Goal: Information Seeking & Learning: Check status

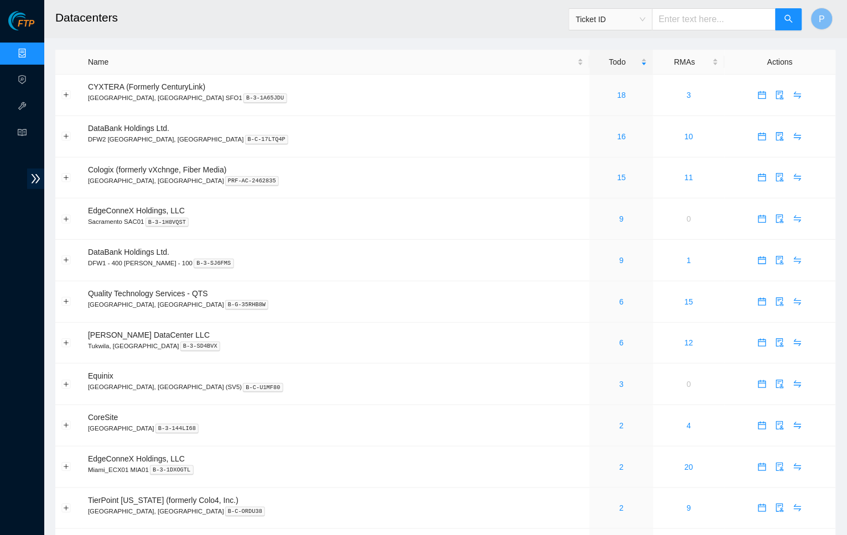
type input "B-V-5UDHP1A"
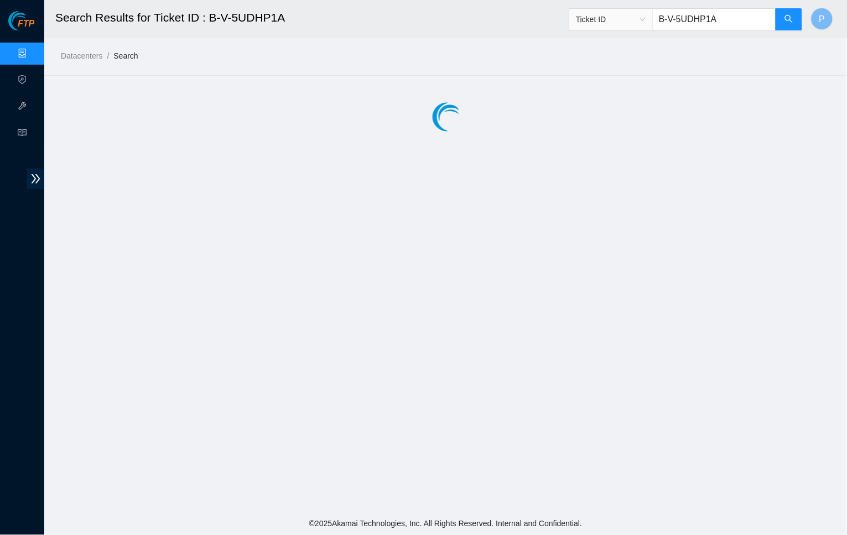
click at [196, 293] on main "Search Results for Ticket ID : B-V-5UDHP1A Ticket ID B-V-5UDHP1A P Datacenters …" at bounding box center [445, 256] width 802 height 512
click at [788, 19] on icon "search" at bounding box center [788, 18] width 9 height 9
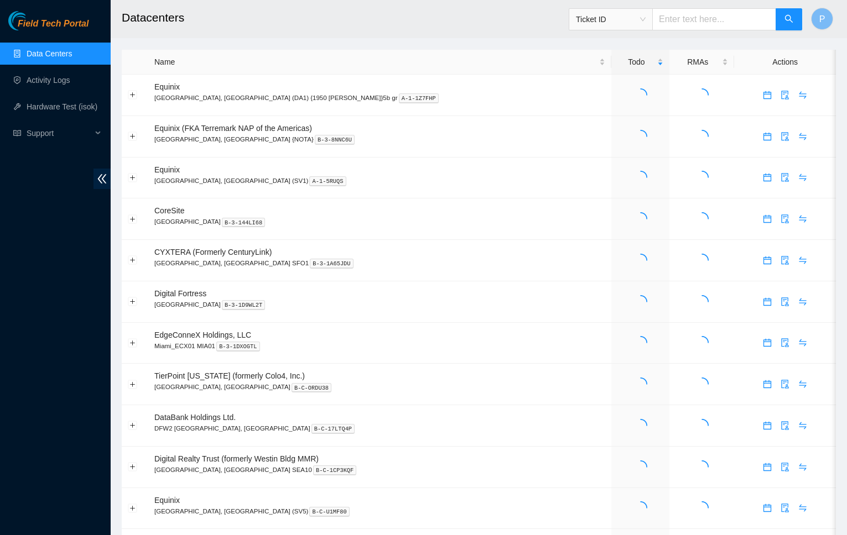
paste input "B-V-5UDHP1A"
type input "B-V-5UDHP1A"
click at [699, 17] on input "B-V-5UDHP1A" at bounding box center [714, 19] width 124 height 22
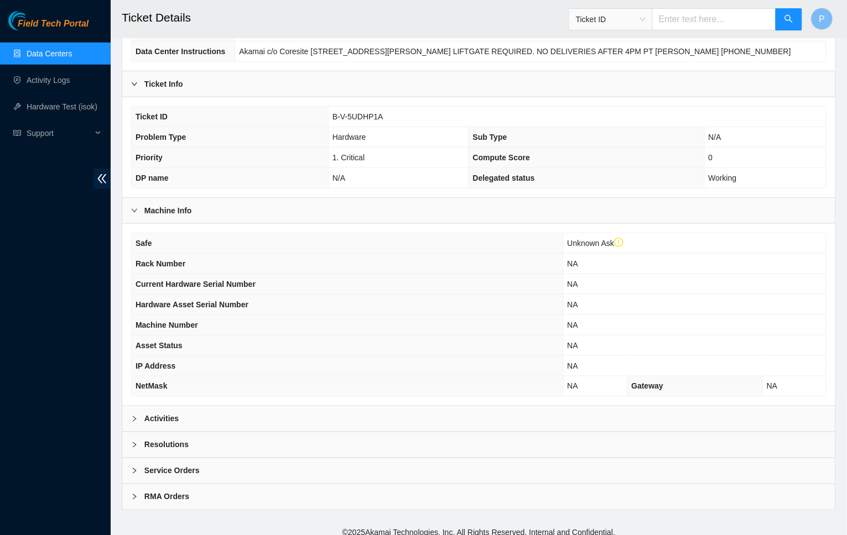
click at [373, 406] on div "Activities" at bounding box center [478, 418] width 713 height 25
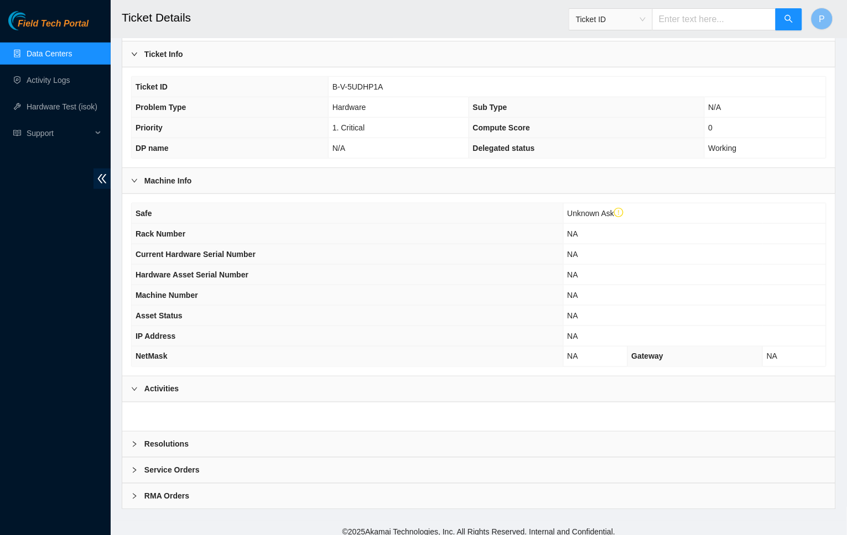
scroll to position [195, 0]
click at [0, 293] on html "Field Tech Portal Data Centers Activity Logs Hardware Test (isok) Support Ticke…" at bounding box center [423, 72] width 847 height 535
click at [405, 297] on th "Machine Number" at bounding box center [347, 296] width 431 height 20
click at [107, 177] on icon "double-left" at bounding box center [102, 179] width 12 height 12
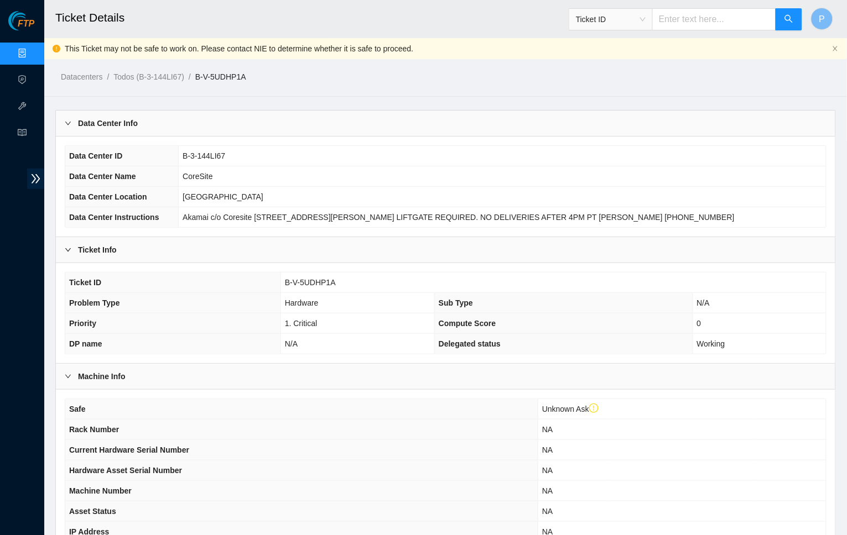
scroll to position [0, 0]
click at [32, 57] on link "Data Centers" at bounding box center [54, 53] width 45 height 9
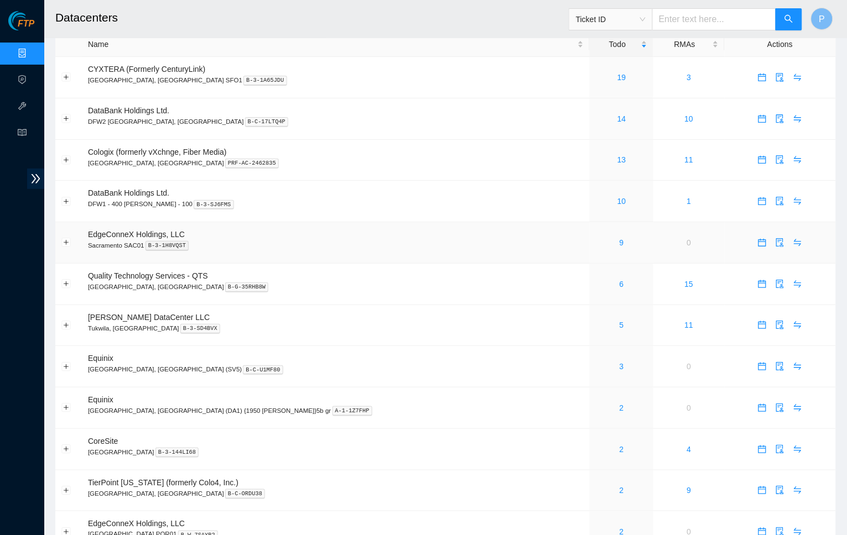
scroll to position [19, 0]
click at [617, 75] on link "19" at bounding box center [621, 75] width 9 height 9
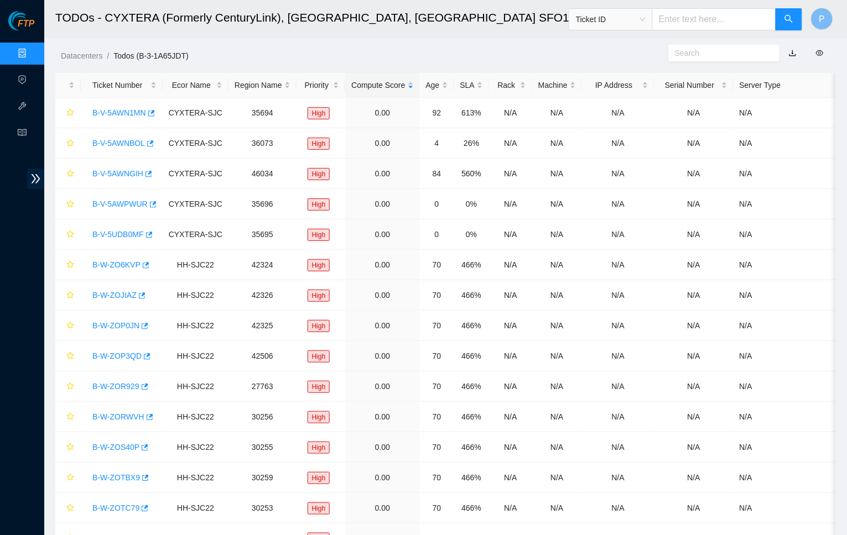
click at [473, 28] on h2 "TODOs - CYXTERA (Formerly CenturyLink), Santa Clara, CA SFO1" at bounding box center [343, 17] width 577 height 35
click at [796, 56] on link "button" at bounding box center [792, 53] width 8 height 9
click at [32, 49] on link "Data Centers" at bounding box center [54, 53] width 45 height 9
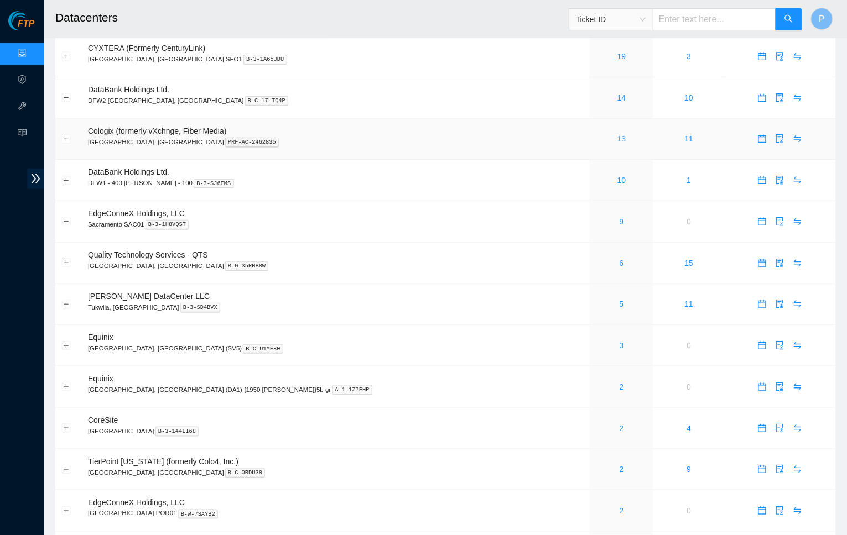
scroll to position [39, 0]
click at [617, 137] on link "13" at bounding box center [621, 138] width 9 height 9
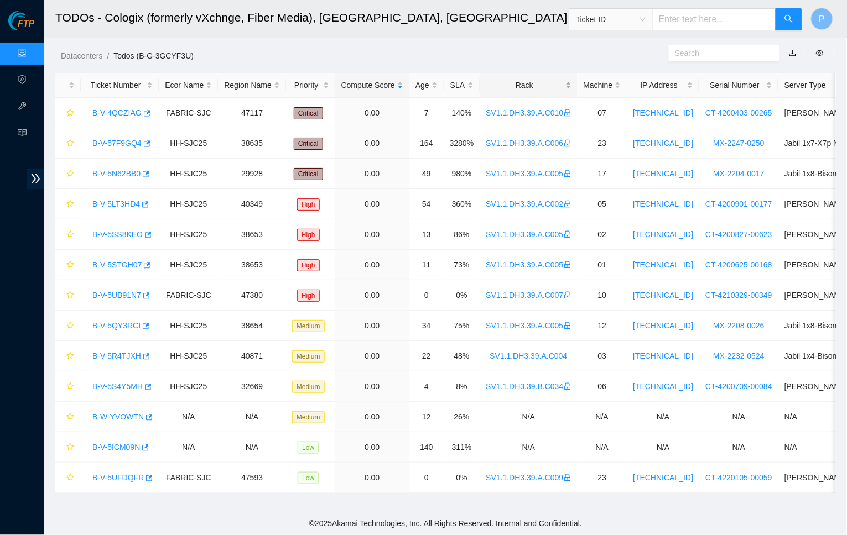
click at [513, 85] on div "Rack" at bounding box center [527, 85] width 85 height 12
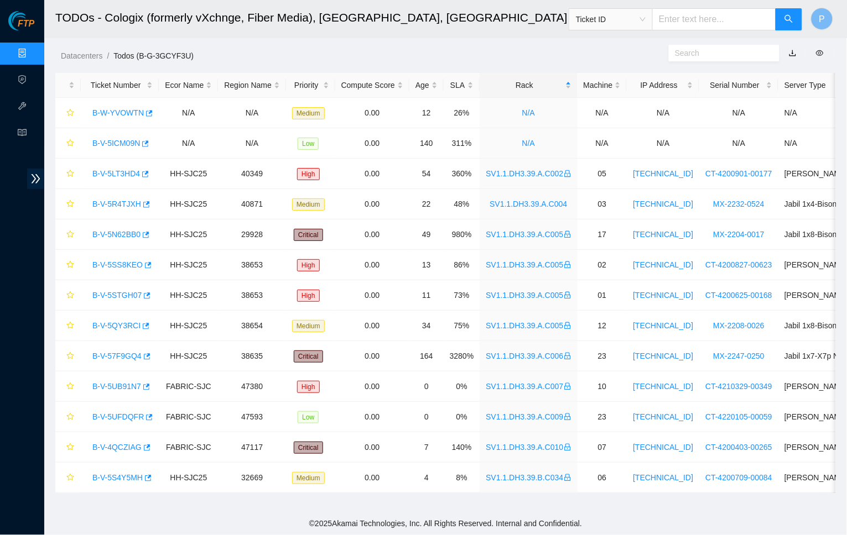
click at [792, 50] on link "button" at bounding box center [792, 53] width 8 height 9
click at [32, 58] on link "Data Centers" at bounding box center [54, 53] width 45 height 9
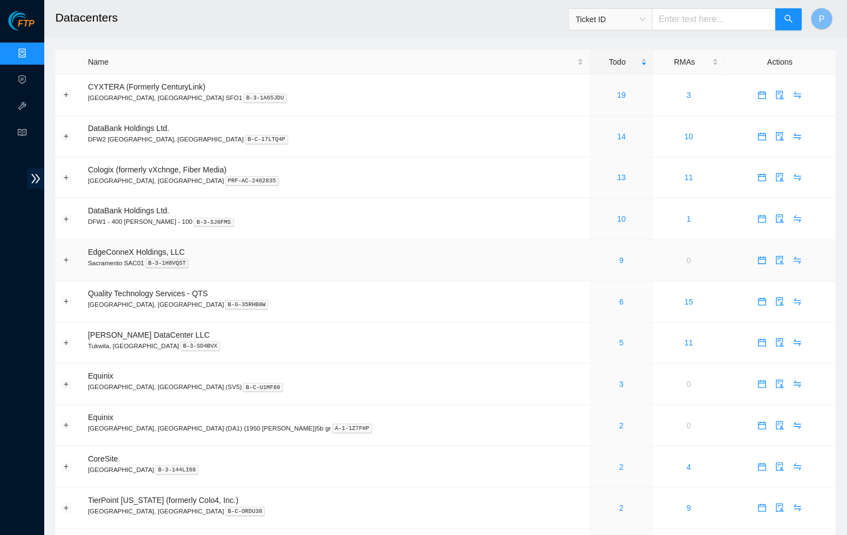
scroll to position [91, 0]
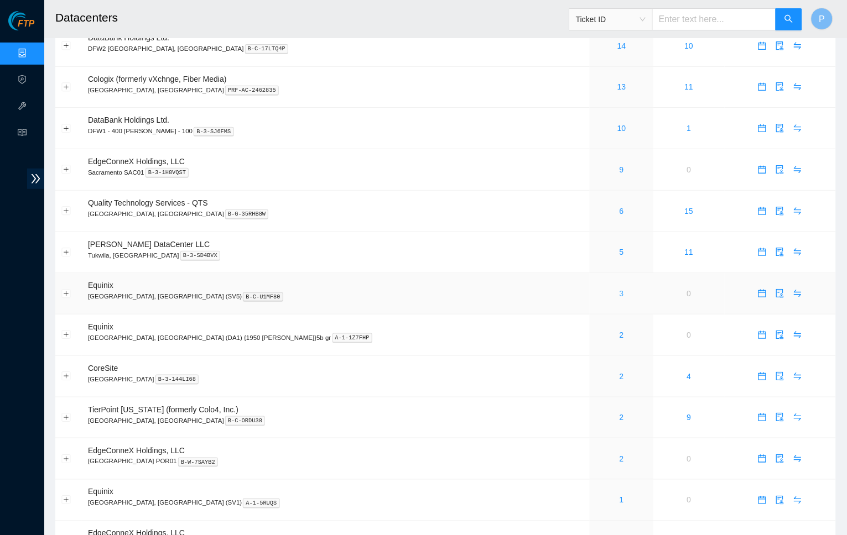
click at [619, 289] on link "3" at bounding box center [621, 293] width 4 height 9
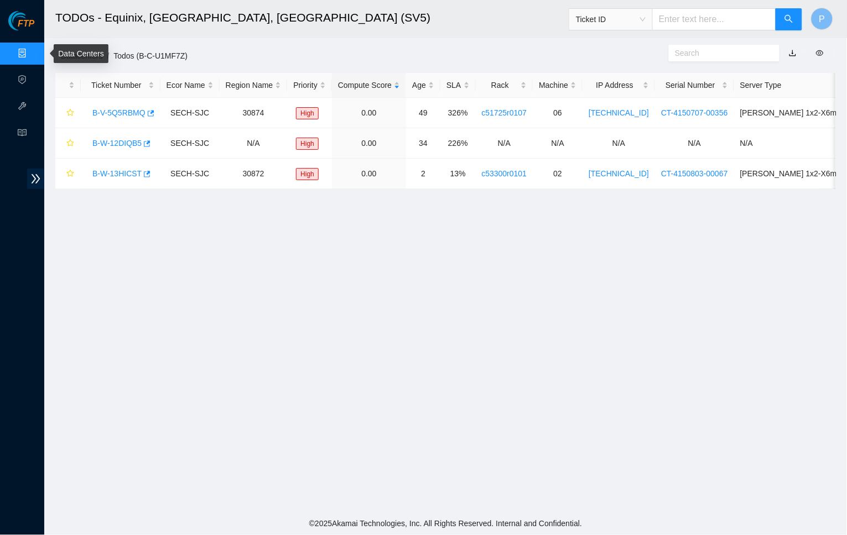
click at [32, 57] on link "Data Centers" at bounding box center [54, 53] width 45 height 9
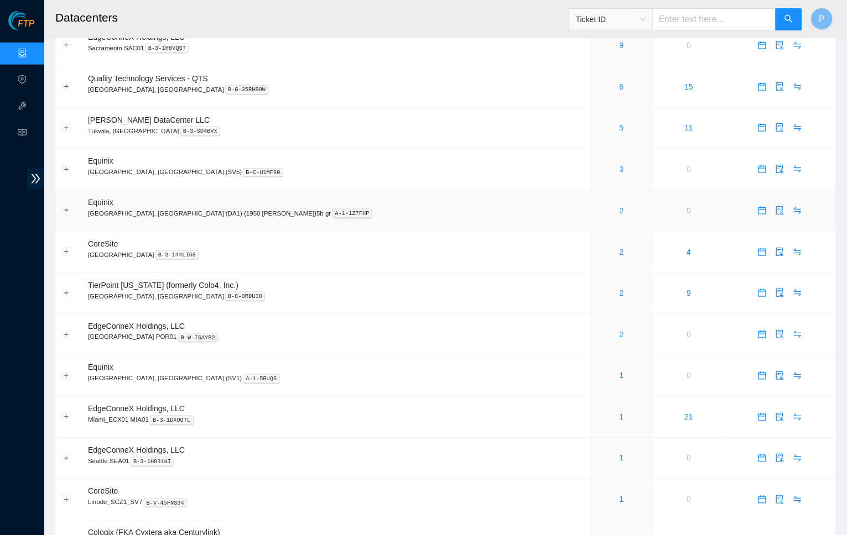
scroll to position [224, 0]
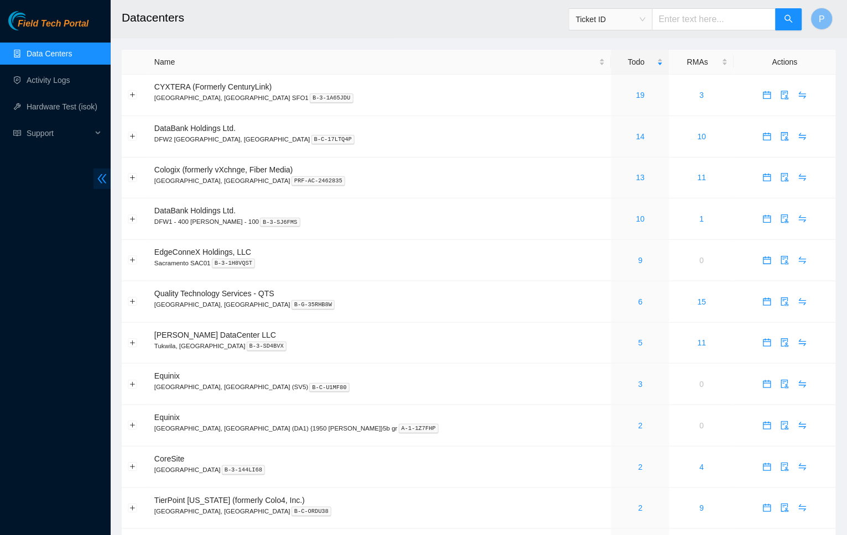
click at [105, 173] on icon "double-left" at bounding box center [102, 179] width 12 height 12
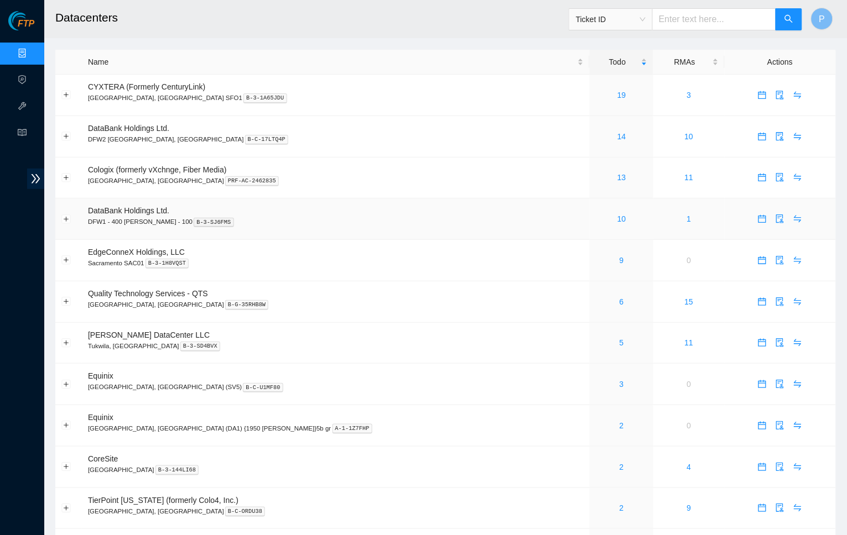
click at [589, 231] on td "10" at bounding box center [621, 219] width 64 height 41
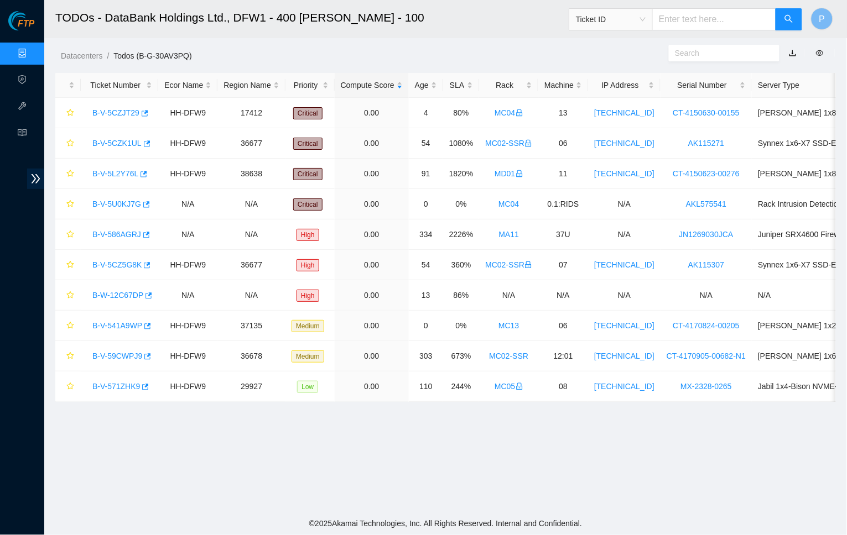
click at [32, 51] on link "Data Centers" at bounding box center [54, 53] width 45 height 9
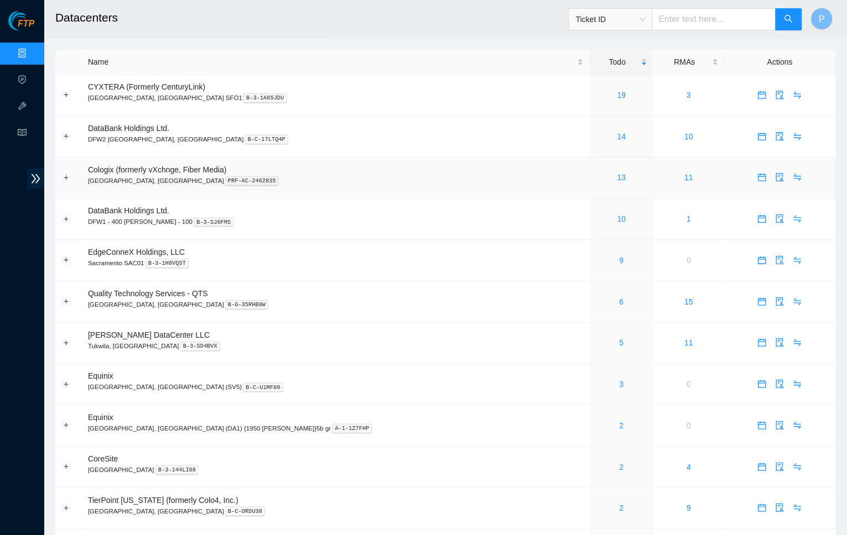
click at [596, 172] on div "13" at bounding box center [621, 177] width 51 height 12
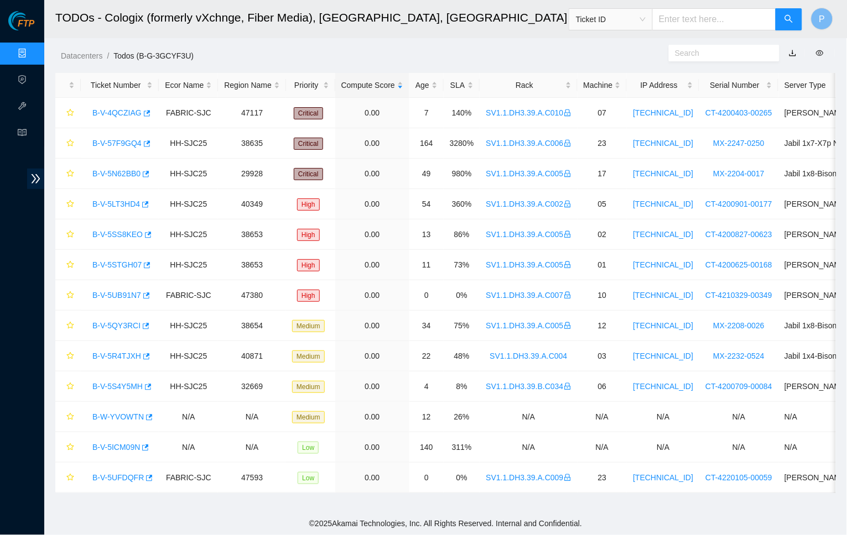
click at [791, 49] on link "button" at bounding box center [792, 53] width 8 height 9
click at [32, 49] on link "Data Centers" at bounding box center [54, 53] width 45 height 9
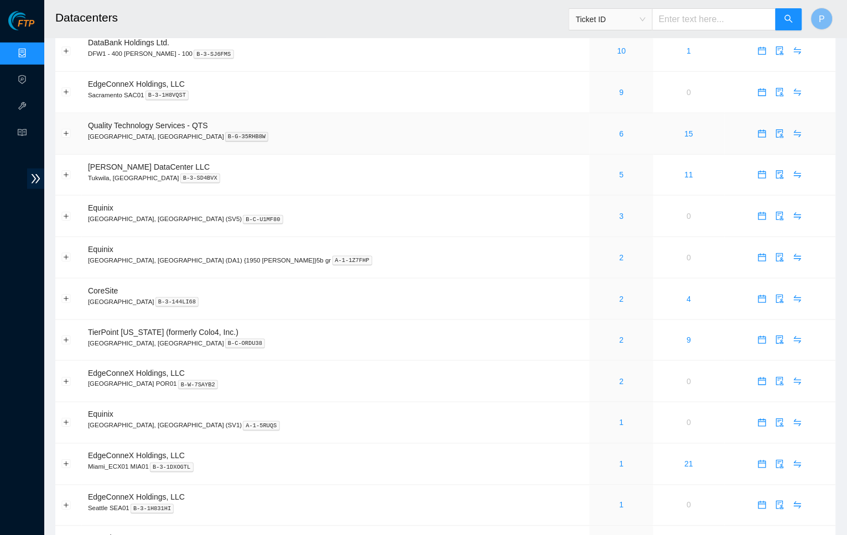
scroll to position [174, 0]
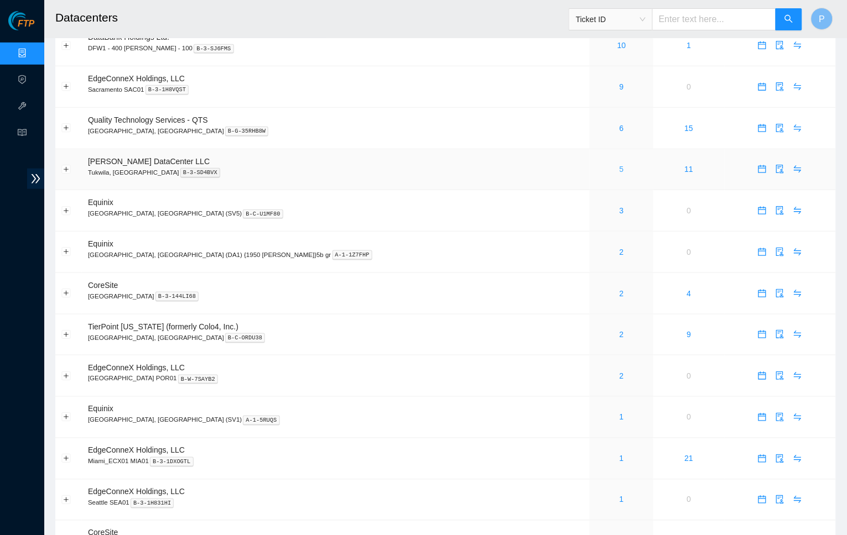
click at [619, 165] on link "5" at bounding box center [621, 169] width 4 height 9
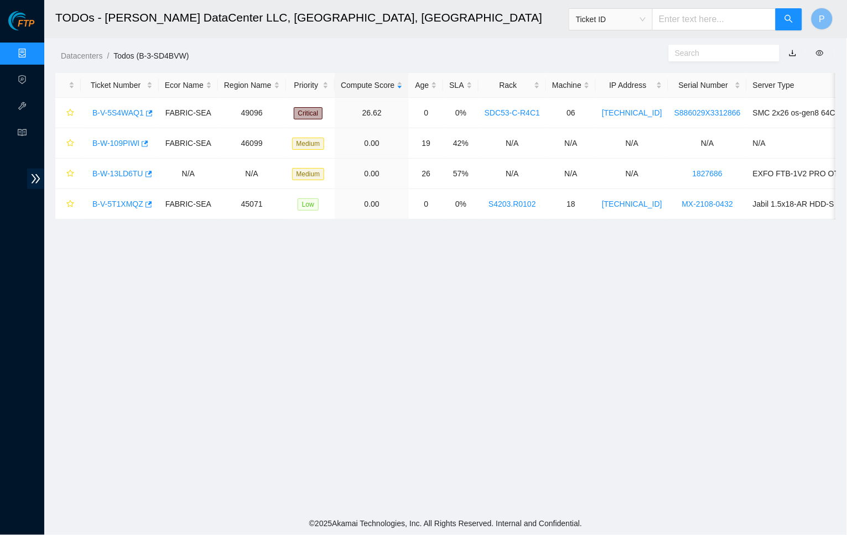
click at [790, 50] on link "button" at bounding box center [792, 53] width 8 height 9
click at [32, 49] on link "Data Centers" at bounding box center [54, 53] width 45 height 9
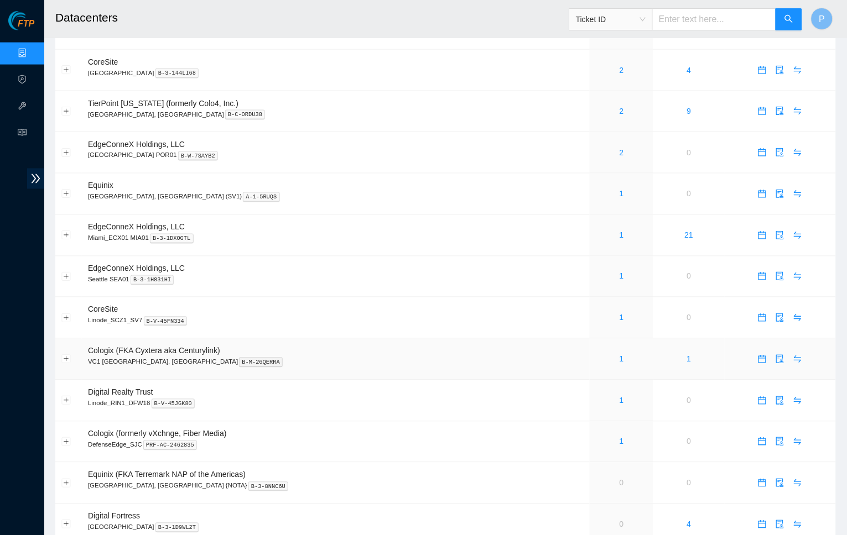
scroll to position [406, 0]
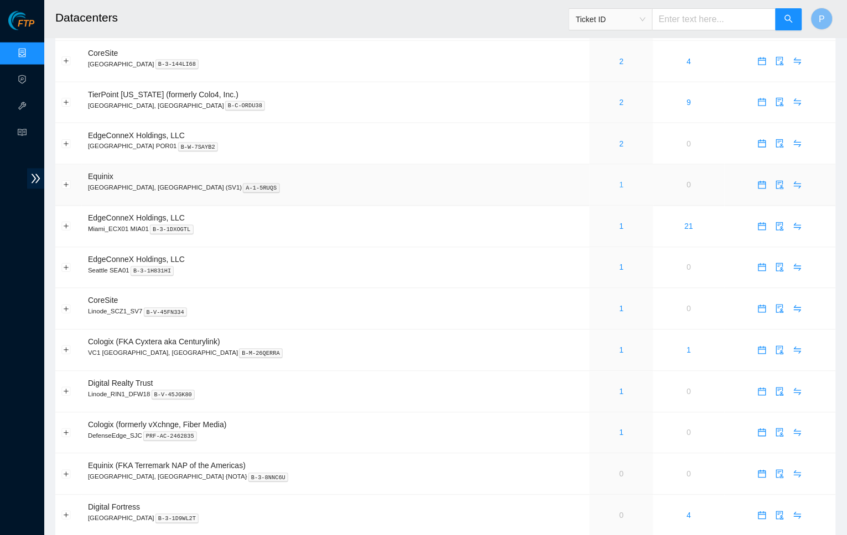
click at [619, 181] on link "1" at bounding box center [621, 185] width 4 height 9
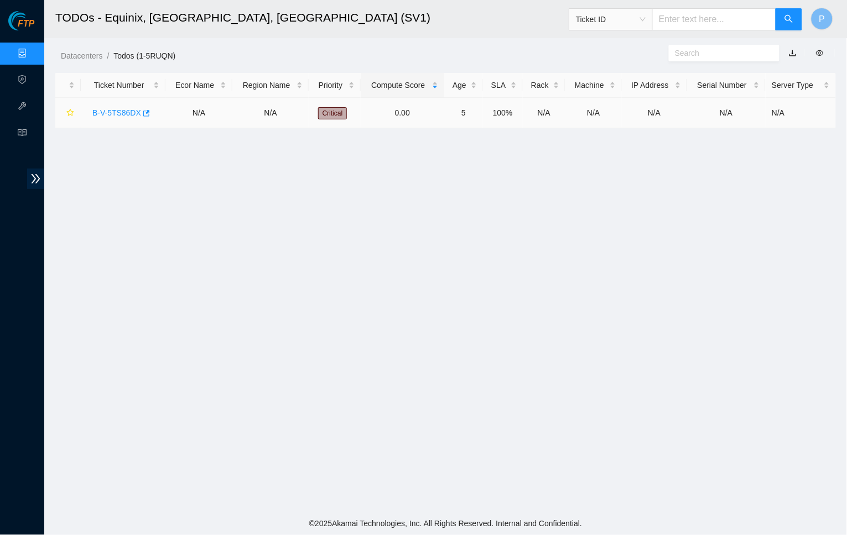
click at [112, 105] on div "B-V-5TS86DX" at bounding box center [123, 113] width 72 height 18
click at [112, 108] on link "B-V-5TS86DX" at bounding box center [116, 112] width 49 height 9
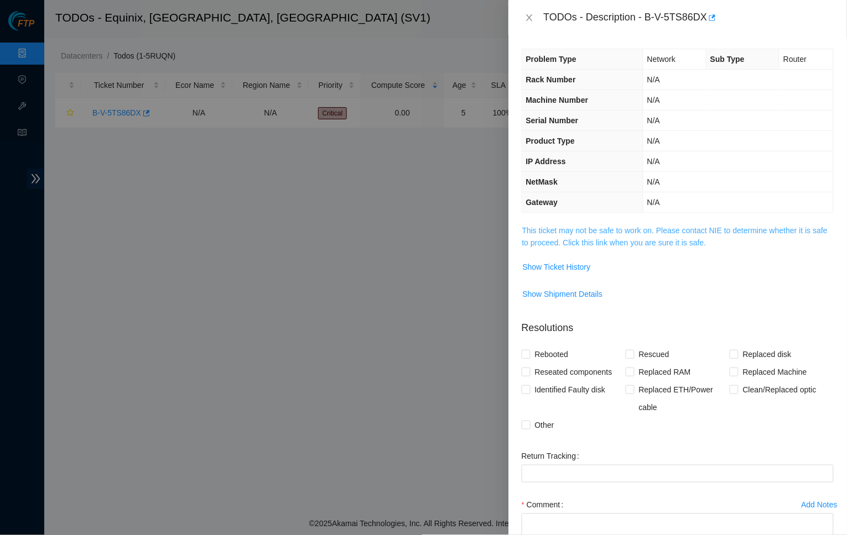
click at [581, 236] on link "This ticket may not be safe to work on. Please contact NIE to determine whether…" at bounding box center [674, 236] width 305 height 21
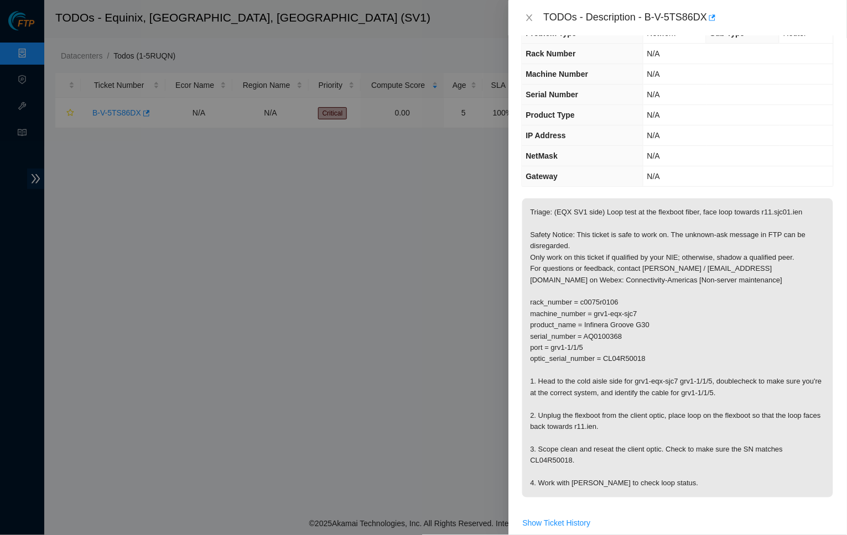
scroll to position [27, 0]
click at [526, 17] on icon "close" at bounding box center [529, 17] width 9 height 9
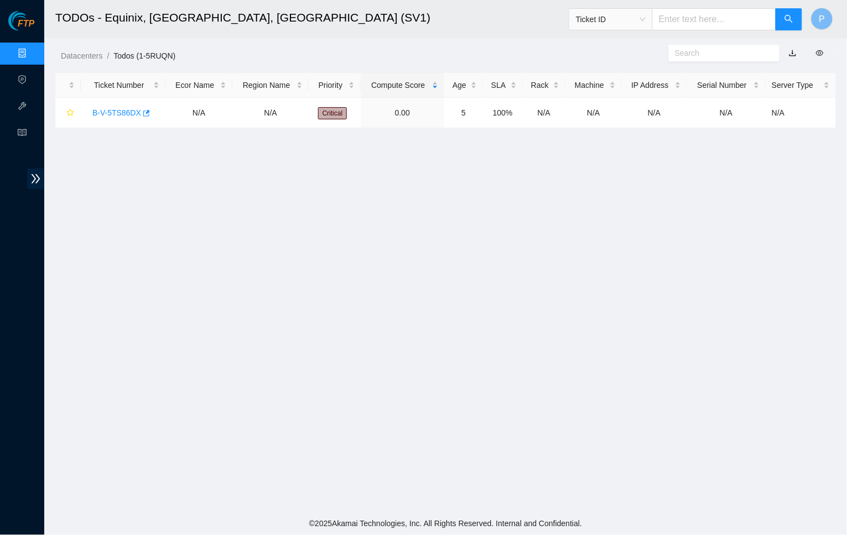
click at [791, 52] on link "button" at bounding box center [792, 53] width 8 height 9
click at [115, 109] on link "B-V-5TS86DX" at bounding box center [116, 112] width 49 height 9
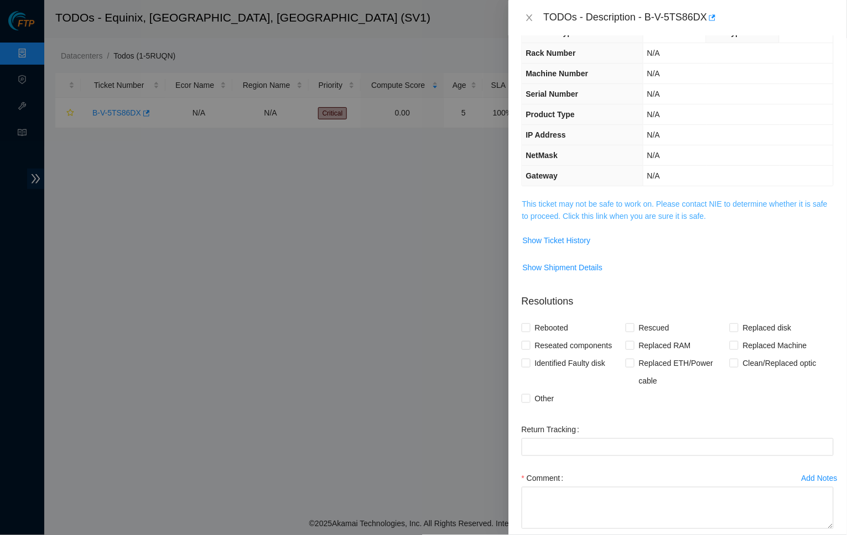
click at [672, 213] on link "This ticket may not be safe to work on. Please contact NIE to determine whether…" at bounding box center [674, 210] width 305 height 21
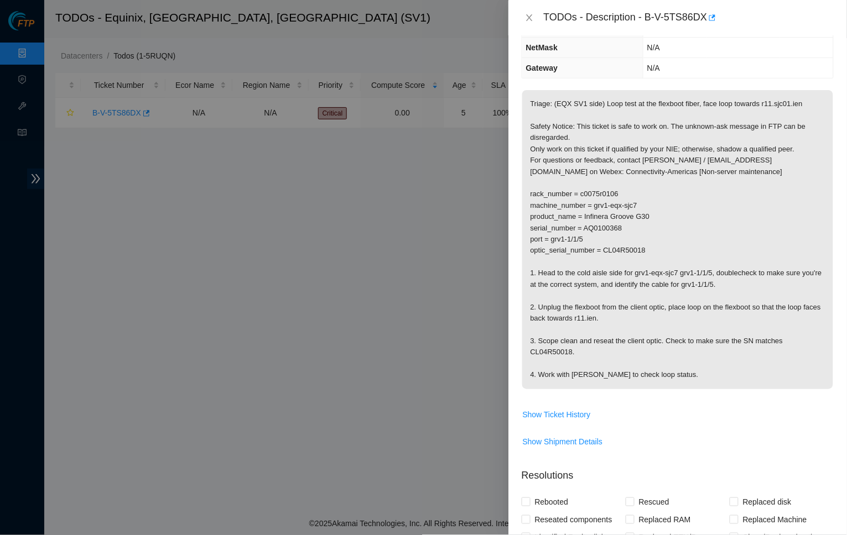
scroll to position [137, 0]
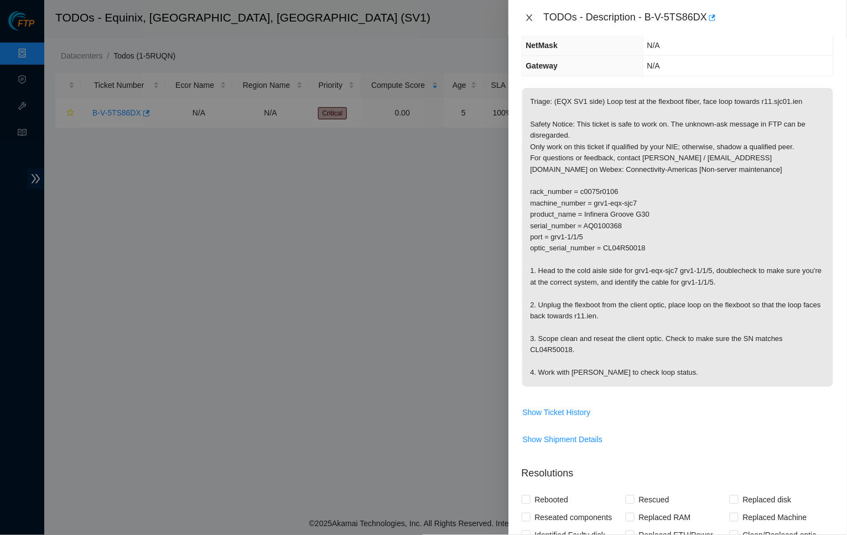
click at [530, 17] on icon "close" at bounding box center [529, 17] width 9 height 9
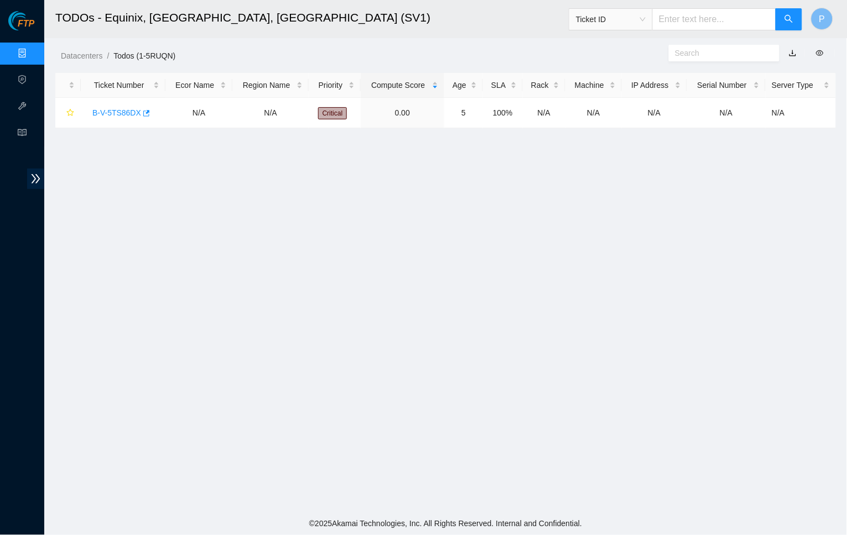
scroll to position [59, 0]
click at [32, 53] on link "Data Centers" at bounding box center [54, 53] width 45 height 9
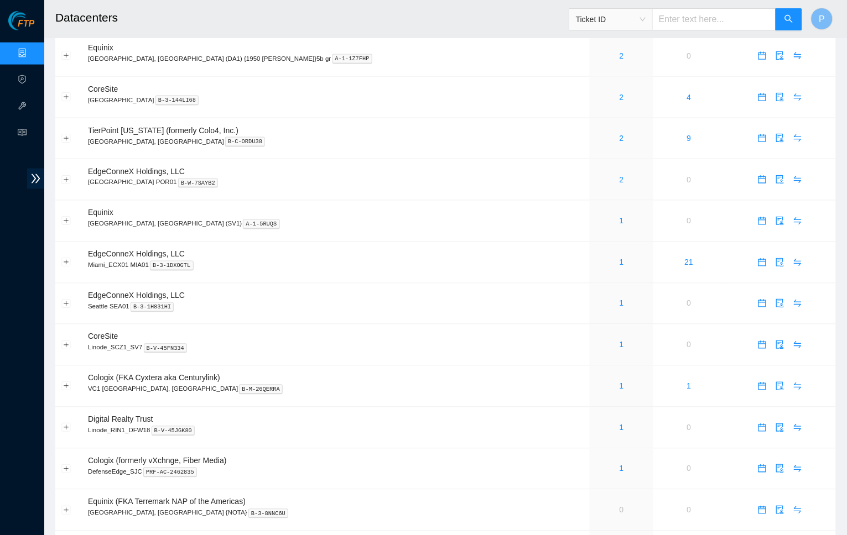
scroll to position [380, 0]
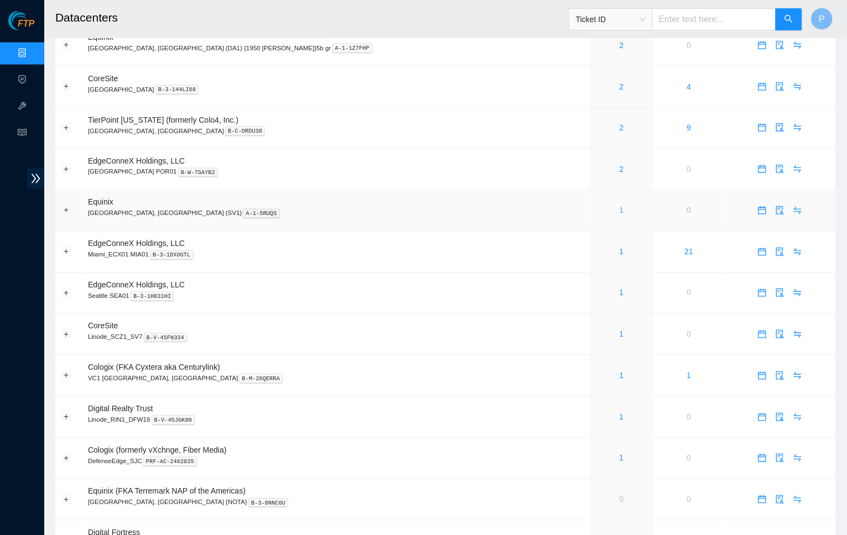
click at [619, 206] on link "1" at bounding box center [621, 210] width 4 height 9
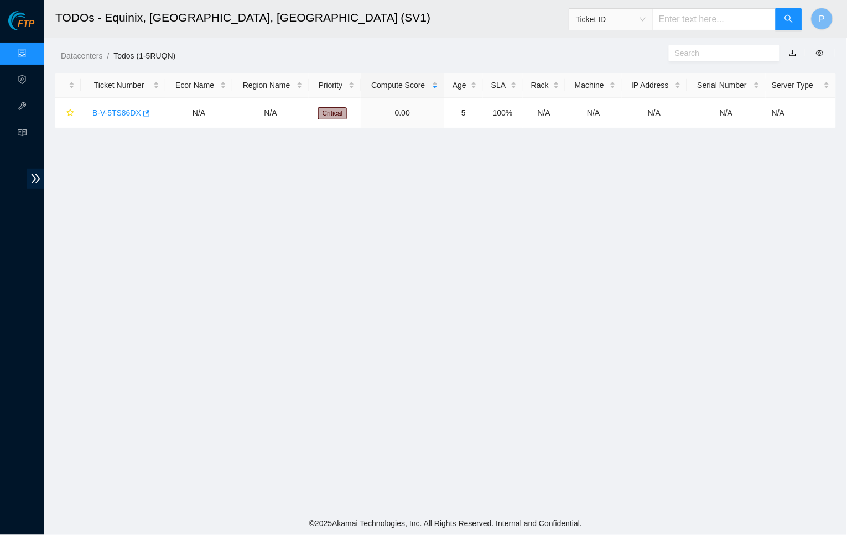
click at [793, 49] on link "button" at bounding box center [792, 53] width 8 height 9
click at [32, 49] on link "Data Centers" at bounding box center [54, 53] width 45 height 9
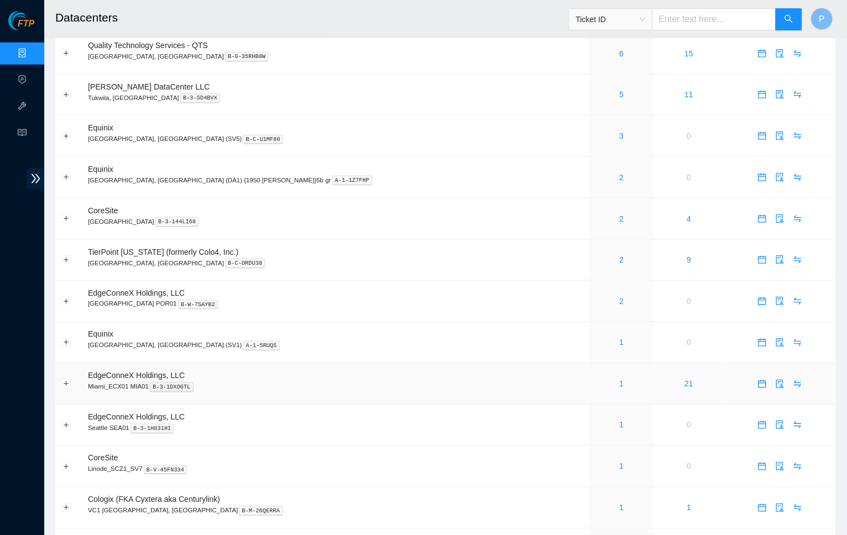
scroll to position [249, 0]
click at [619, 214] on link "2" at bounding box center [621, 218] width 4 height 9
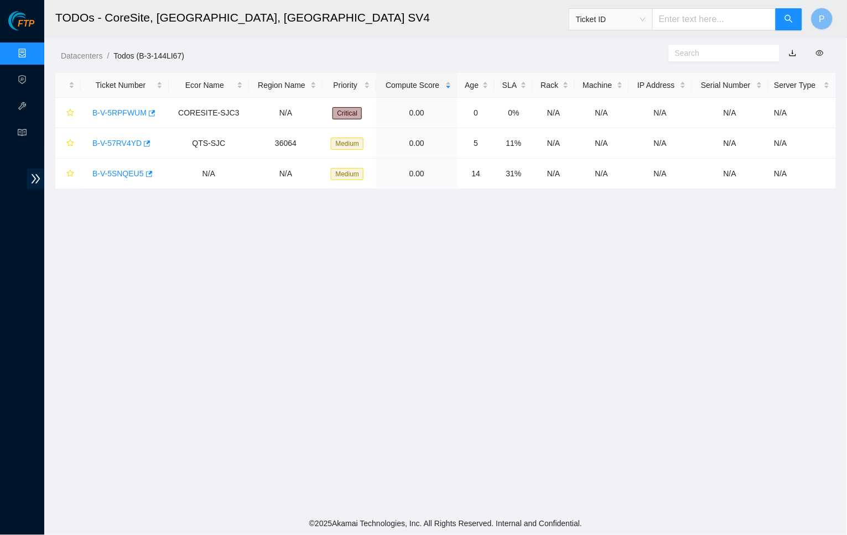
click at [795, 51] on link "button" at bounding box center [792, 53] width 8 height 9
click at [121, 113] on link "B-V-5RPFWUM" at bounding box center [119, 112] width 54 height 9
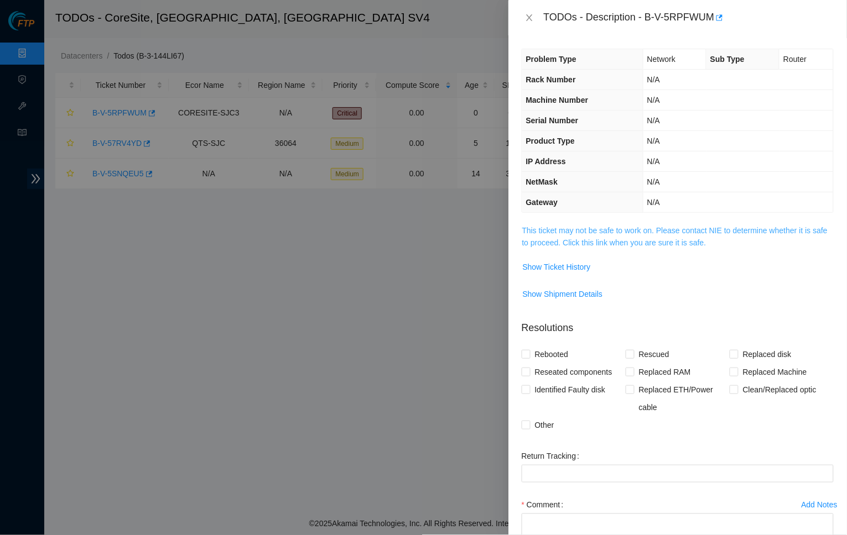
click at [601, 229] on link "This ticket may not be safe to work on. Please contact NIE to determine whether…" at bounding box center [674, 236] width 305 height 21
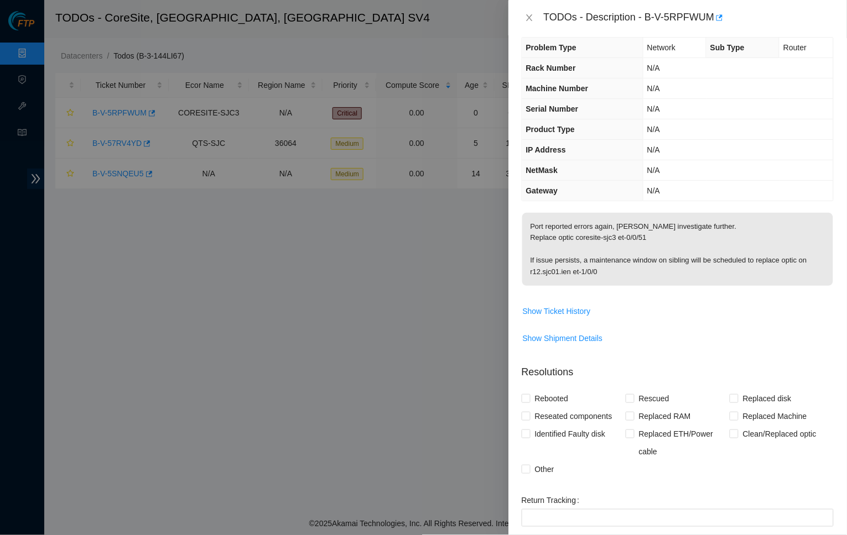
scroll to position [13, 0]
click at [554, 309] on span "Show Ticket History" at bounding box center [557, 310] width 68 height 12
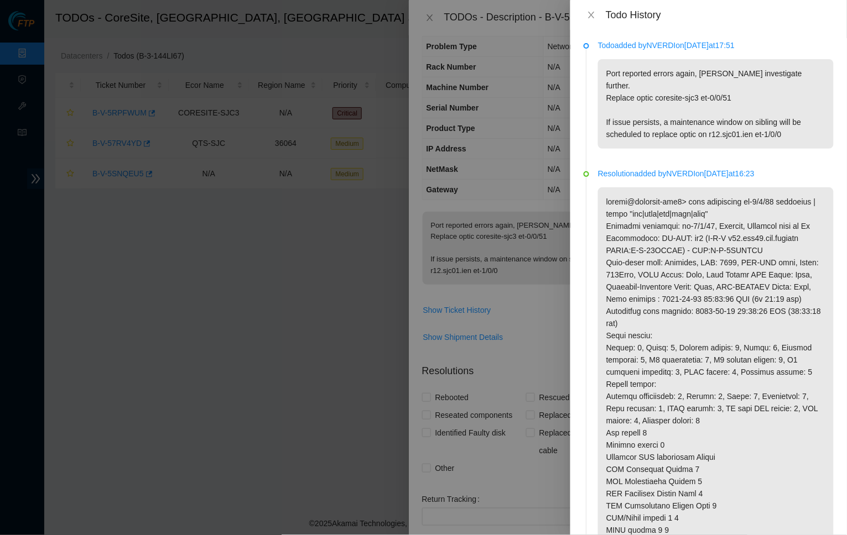
scroll to position [0, 0]
click at [591, 15] on icon "close" at bounding box center [591, 15] width 6 height 7
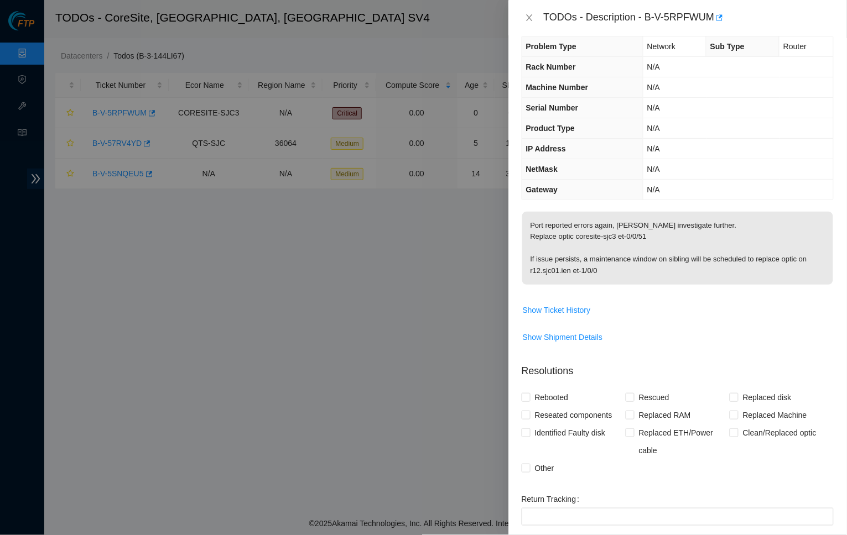
click at [385, 90] on div at bounding box center [423, 267] width 847 height 535
click at [530, 13] on icon "close" at bounding box center [529, 17] width 9 height 9
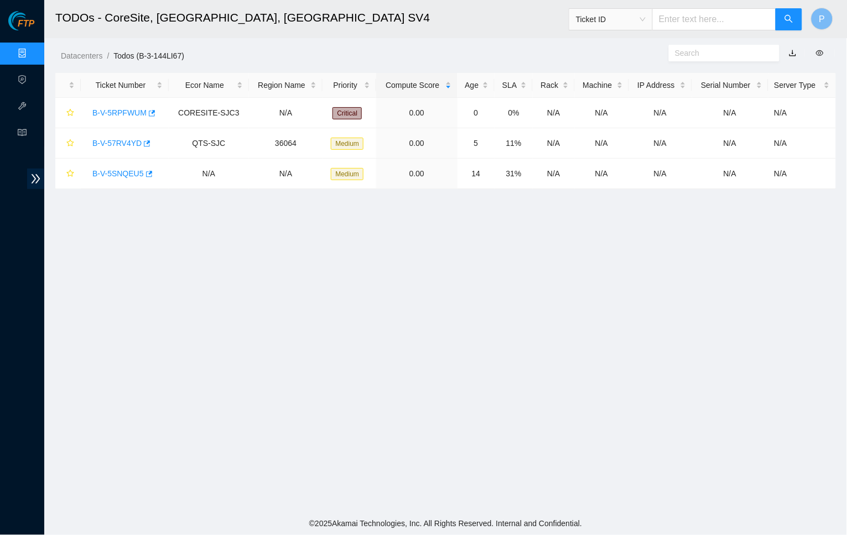
click at [794, 53] on link "button" at bounding box center [792, 53] width 8 height 9
click at [393, 26] on h2 "TODOs - CoreSite, [GEOGRAPHIC_DATA], [GEOGRAPHIC_DATA] SV4" at bounding box center [343, 17] width 577 height 35
click at [116, 108] on link "B-V-5RPFWUM" at bounding box center [119, 112] width 54 height 9
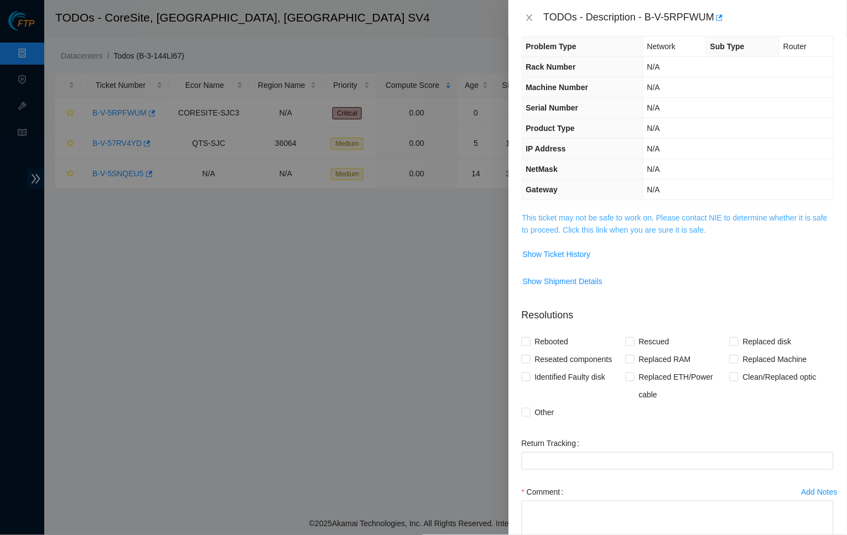
click at [638, 227] on link "This ticket may not be safe to work on. Please contact NIE to determine whether…" at bounding box center [674, 223] width 305 height 21
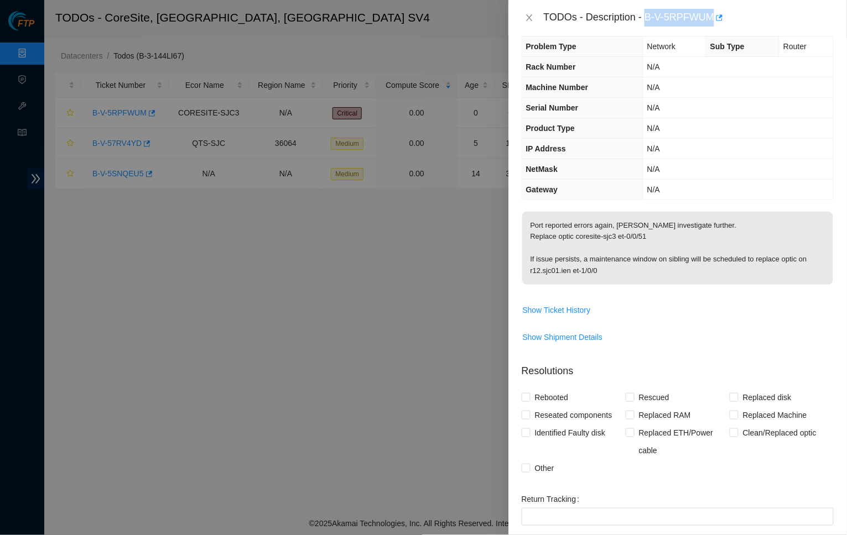
drag, startPoint x: 650, startPoint y: 13, endPoint x: 720, endPoint y: 13, distance: 69.7
click at [720, 13] on div "TODOs - Description - B-V-5RPFWUM" at bounding box center [689, 18] width 290 height 18
copy div "B-V-5RPFWUM"
click at [603, 149] on th "IP Address" at bounding box center [582, 149] width 121 height 20
click at [543, 185] on span "Gateway" at bounding box center [542, 189] width 32 height 9
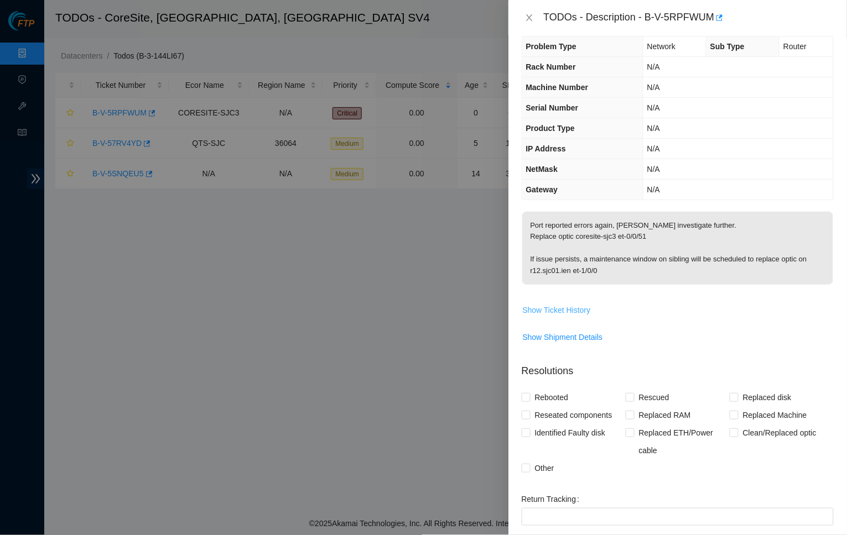
click at [563, 304] on span "Show Ticket History" at bounding box center [557, 310] width 68 height 12
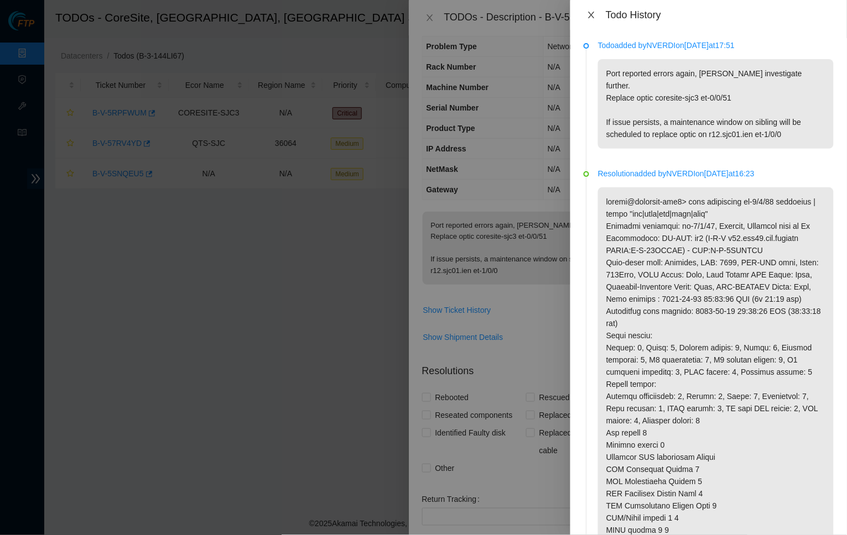
click at [593, 17] on icon "close" at bounding box center [591, 15] width 9 height 9
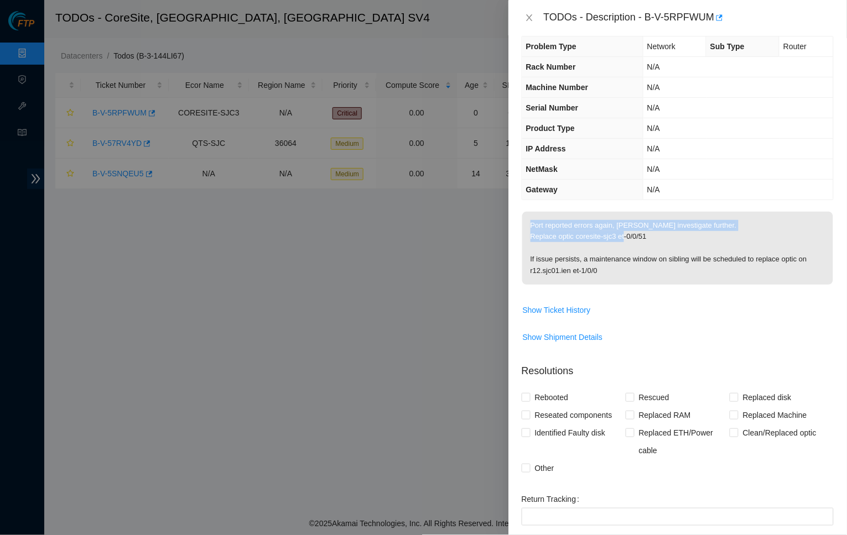
drag, startPoint x: 663, startPoint y: 233, endPoint x: 524, endPoint y: 223, distance: 139.7
click at [524, 223] on p "Port reported errors again, [PERSON_NAME] investigate further. Replace optic co…" at bounding box center [677, 248] width 311 height 73
drag, startPoint x: 663, startPoint y: 236, endPoint x: 580, endPoint y: 237, distance: 82.9
click at [580, 237] on p "Port reported errors again, [PERSON_NAME] investigate further. Replace optic co…" at bounding box center [677, 248] width 311 height 73
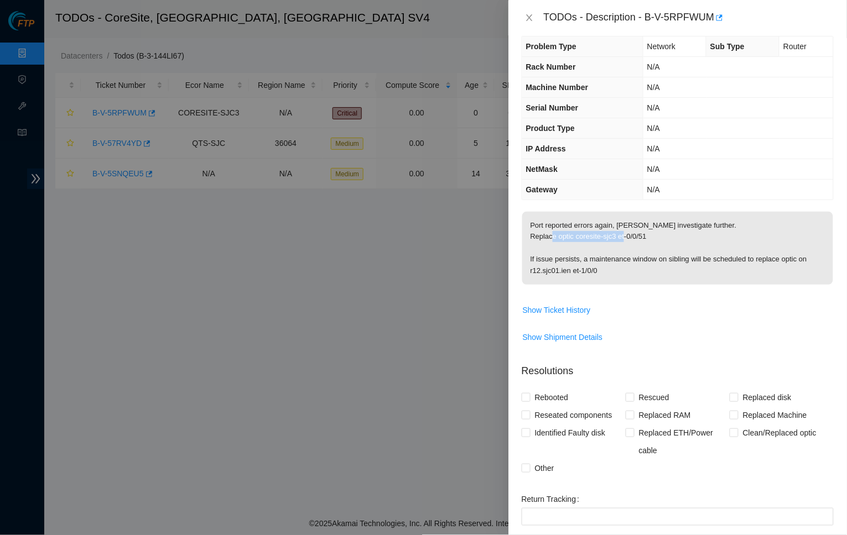
copy p "coresite-sjc3 et-0/0/51"
click at [544, 304] on span "Show Ticket History" at bounding box center [557, 310] width 68 height 12
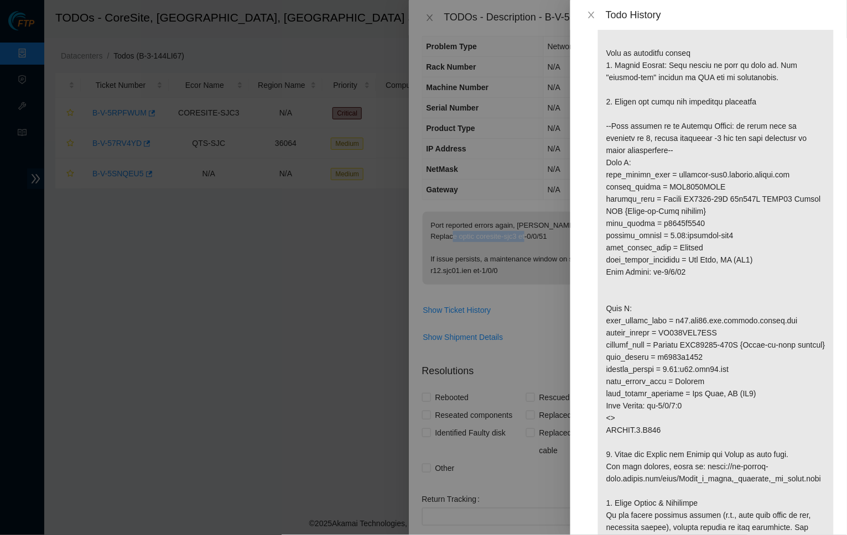
scroll to position [1077, 0]
click at [672, 80] on p at bounding box center [716, 264] width 236 height 722
click at [592, 6] on div "Todo History" at bounding box center [708, 15] width 276 height 30
click at [592, 14] on icon "close" at bounding box center [591, 15] width 6 height 7
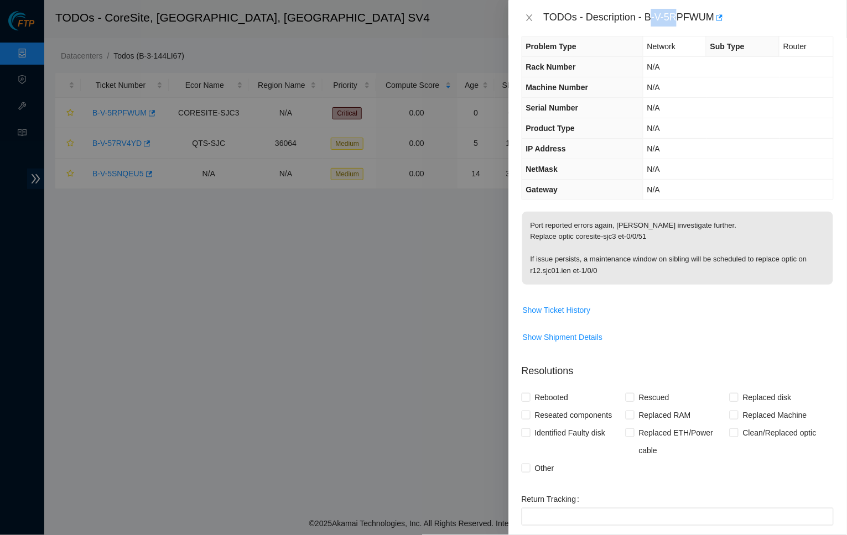
drag, startPoint x: 654, startPoint y: 16, endPoint x: 683, endPoint y: 17, distance: 29.9
click at [683, 17] on div "TODOs - Description - B-V-5RPFWUM" at bounding box center [689, 18] width 290 height 18
drag, startPoint x: 650, startPoint y: 14, endPoint x: 718, endPoint y: 14, distance: 67.5
click at [718, 14] on div "TODOs - Description - B-V-5RPFWUM" at bounding box center [689, 18] width 290 height 18
copy div "B-V-5RPFWUM"
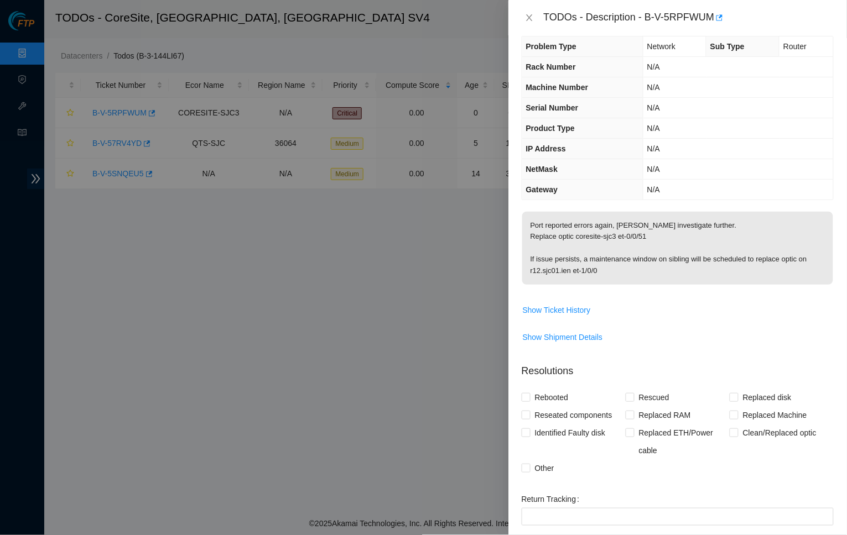
click at [598, 130] on th "Product Type" at bounding box center [582, 128] width 121 height 20
click at [566, 304] on span "Show Ticket History" at bounding box center [557, 310] width 68 height 12
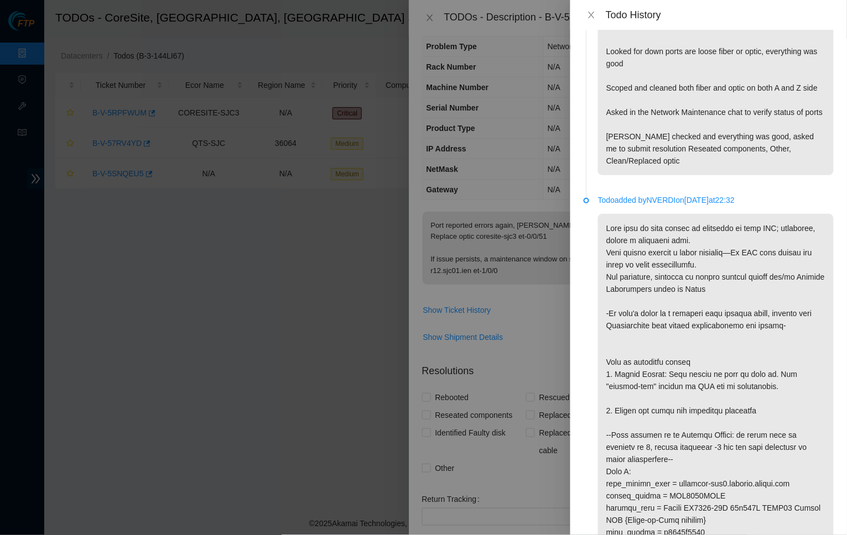
scroll to position [790, 0]
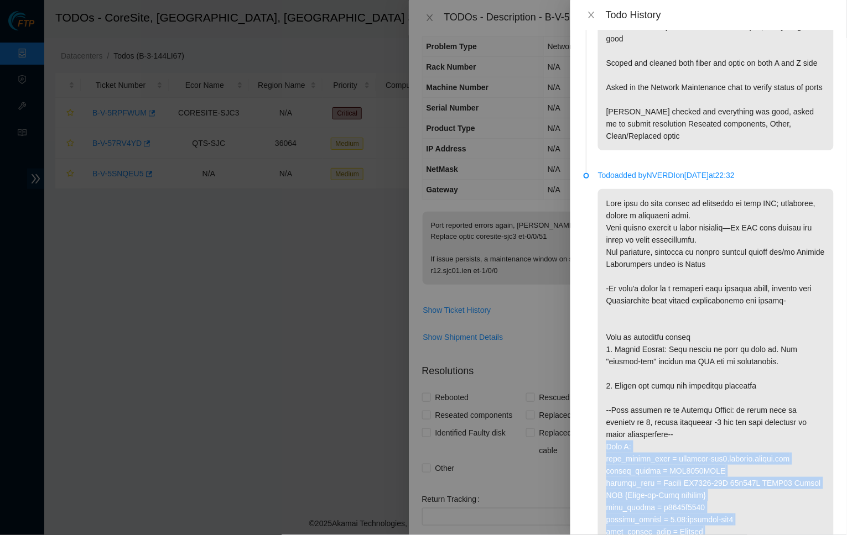
drag, startPoint x: 696, startPoint y: 272, endPoint x: 596, endPoint y: 427, distance: 184.4
copy p "Side A: fqdn_router_name = coresite-sjc3.netarch.akamai.com serial_number = AAA…"
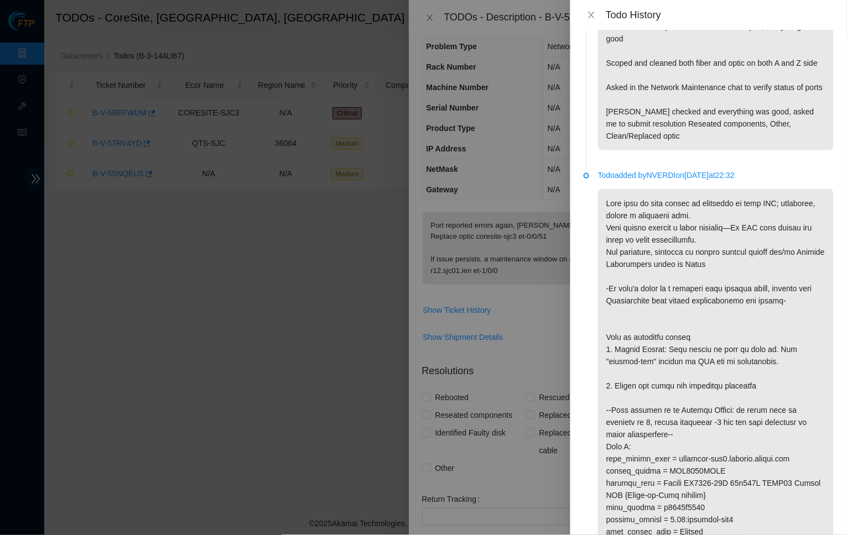
click at [591, 17] on icon "close" at bounding box center [591, 15] width 9 height 9
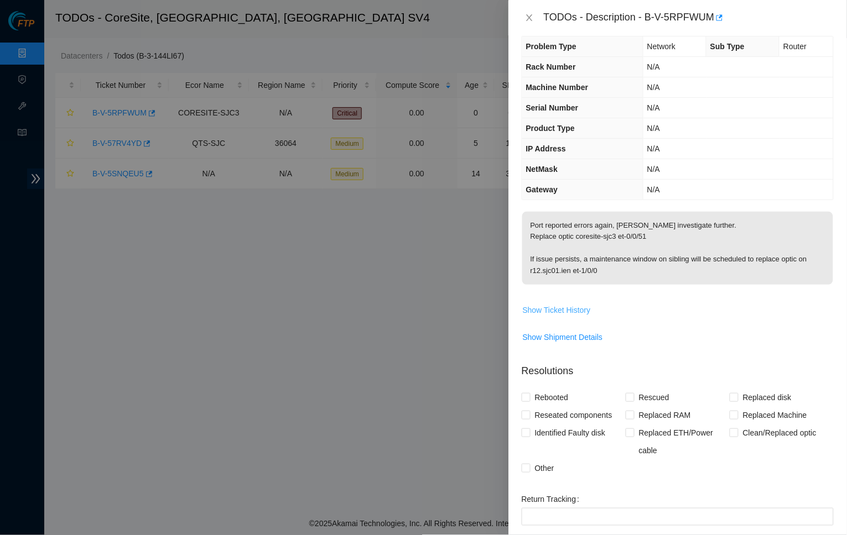
click at [554, 305] on span "Show Ticket History" at bounding box center [557, 310] width 68 height 12
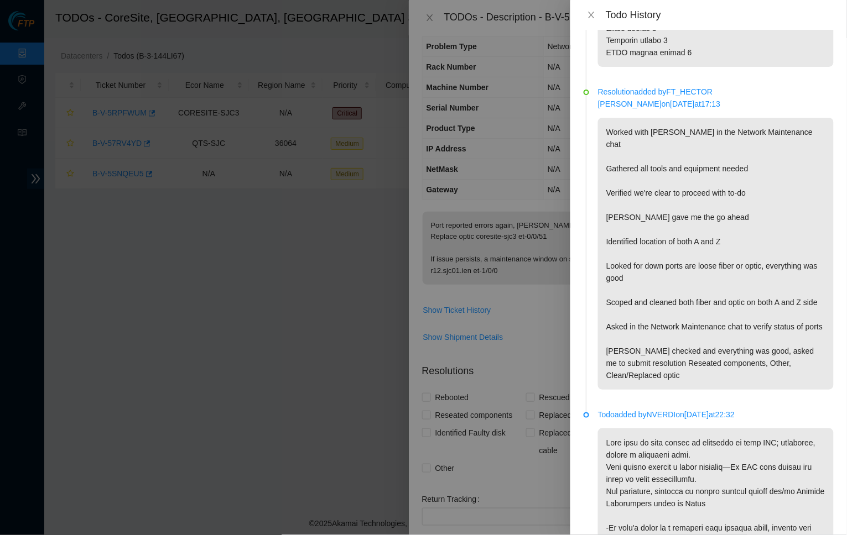
scroll to position [579, 0]
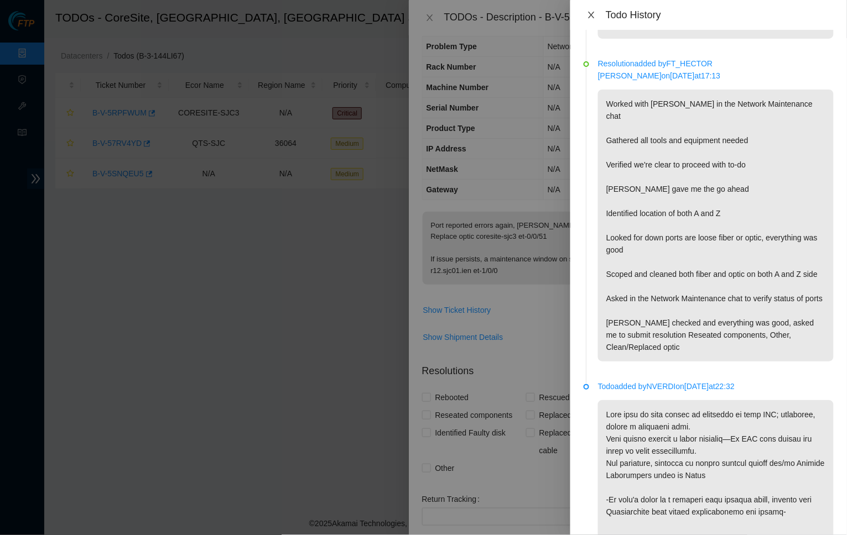
click at [589, 11] on icon "close" at bounding box center [591, 15] width 9 height 9
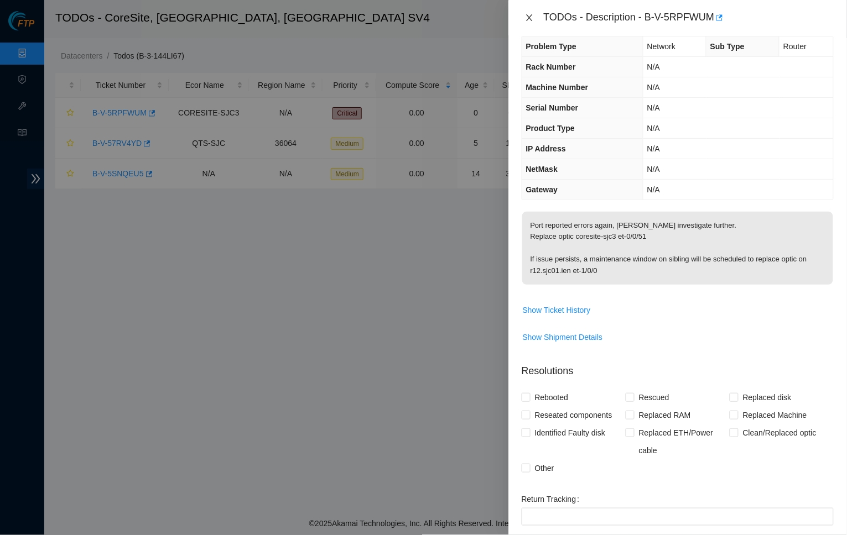
click at [535, 23] on button "Close" at bounding box center [528, 18] width 15 height 11
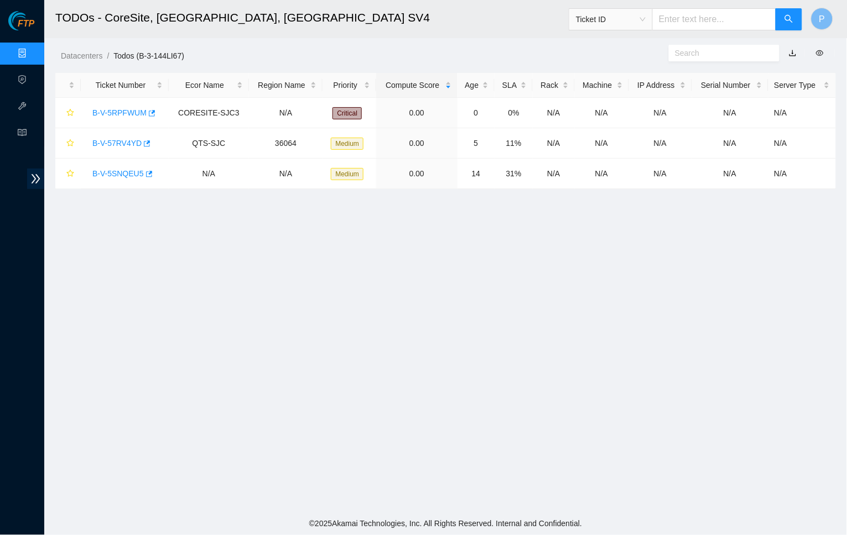
click at [32, 49] on link "Data Centers" at bounding box center [54, 53] width 45 height 9
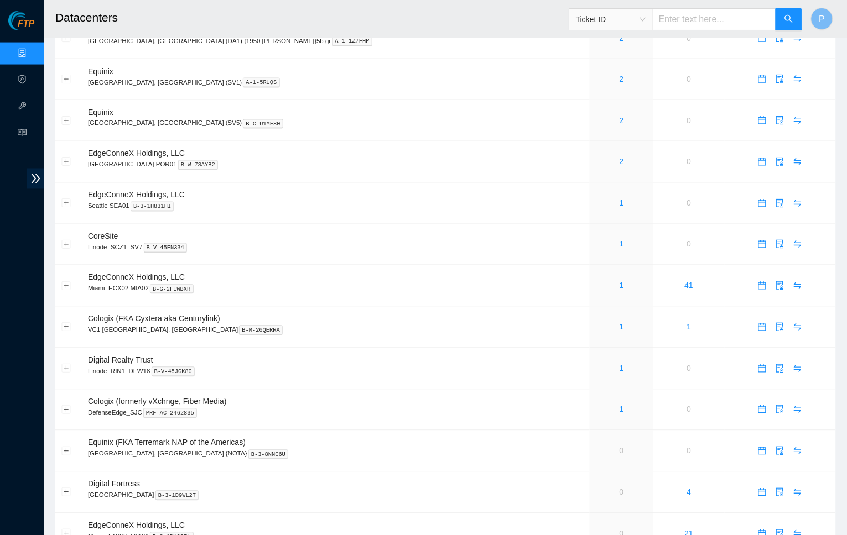
scroll to position [431, 0]
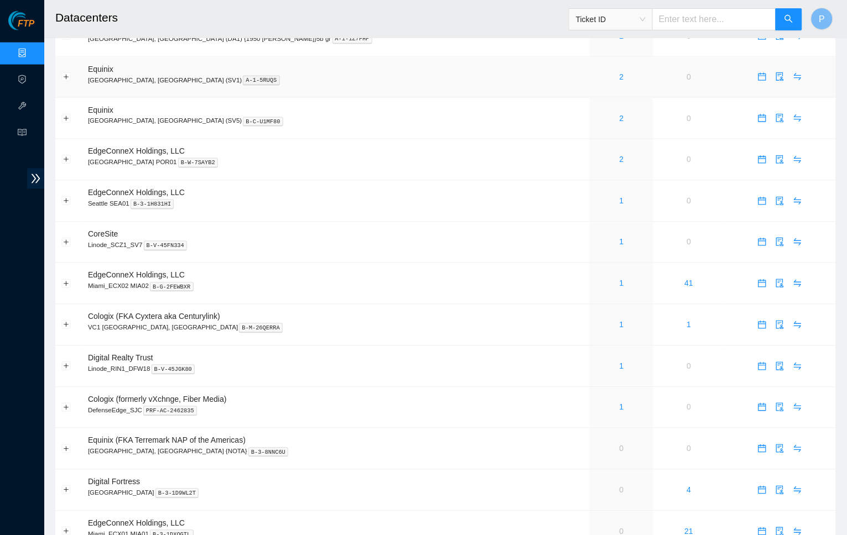
click at [596, 71] on div "2" at bounding box center [621, 77] width 51 height 12
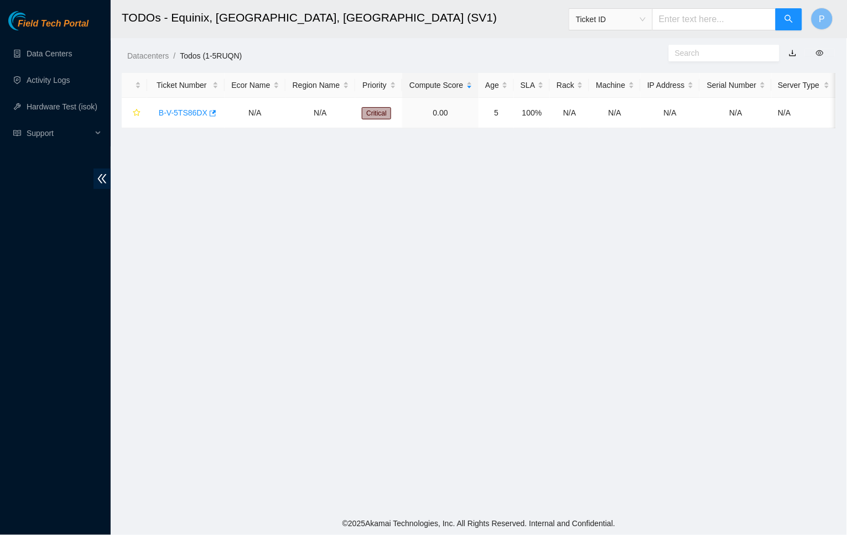
click at [92, 183] on div "Field Tech Portal Data Centers Activity Logs Hardware Test (isok) Support" at bounding box center [55, 273] width 111 height 524
click at [94, 183] on span "double-left" at bounding box center [101, 179] width 17 height 20
click at [196, 108] on body "Field Tech Portal Data Centers Activity Logs Hardware Test (isok) Support TODOs…" at bounding box center [423, 267] width 847 height 535
click at [189, 109] on link "B-V-5TS86DX" at bounding box center [183, 112] width 49 height 9
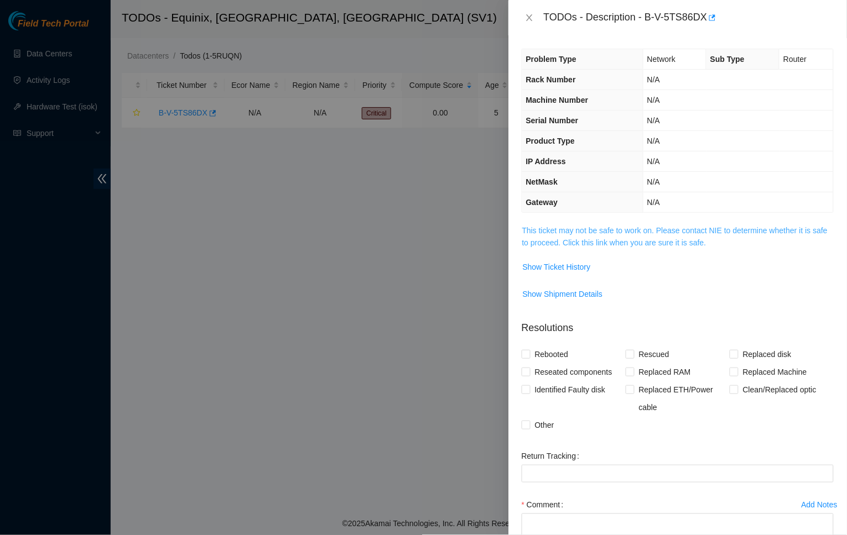
click at [579, 235] on link "This ticket may not be safe to work on. Please contact NIE to determine whether…" at bounding box center [674, 236] width 305 height 21
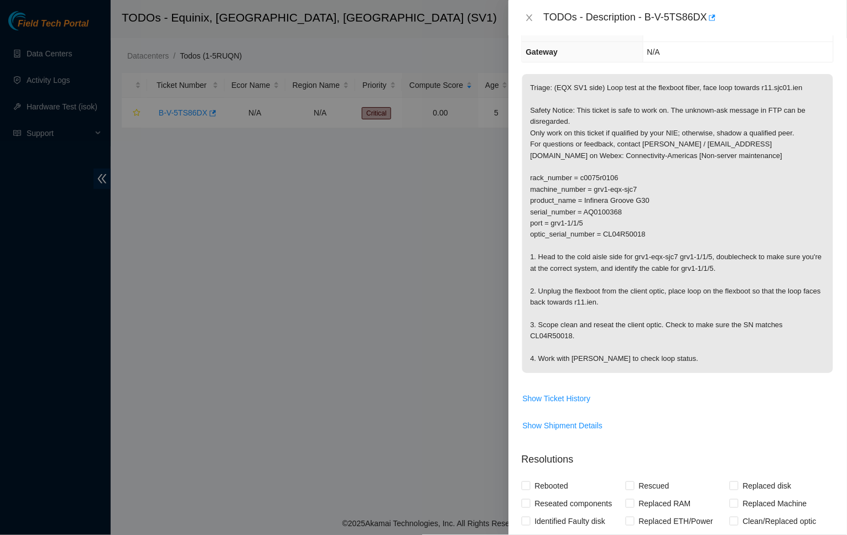
scroll to position [167, 0]
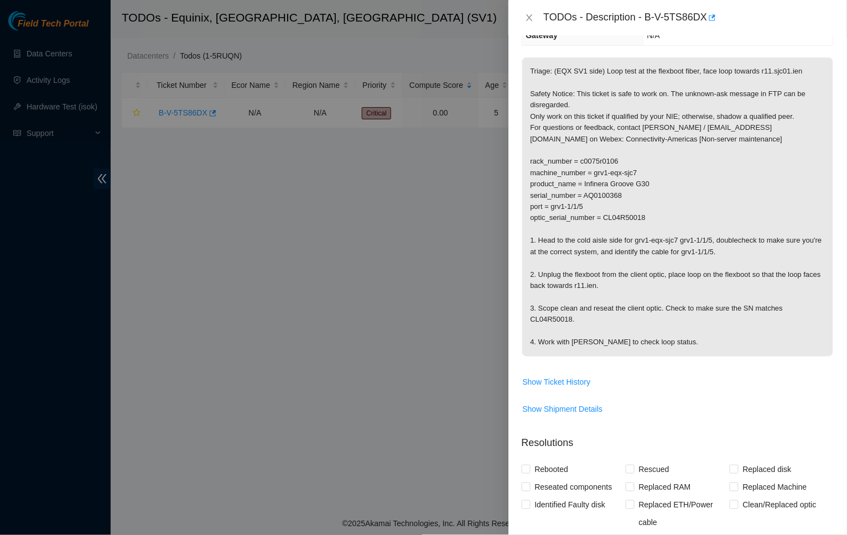
click at [101, 183] on div at bounding box center [423, 267] width 847 height 535
click at [535, 15] on button "Close" at bounding box center [528, 18] width 15 height 11
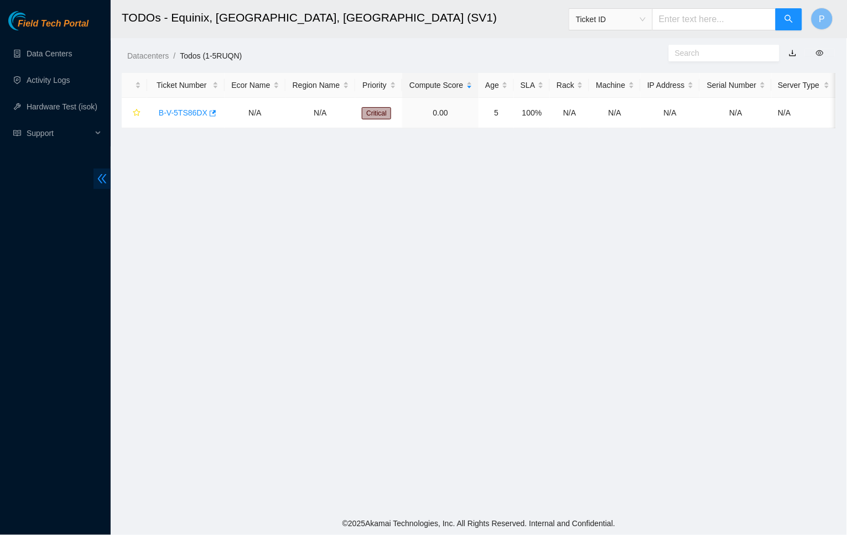
click at [101, 178] on icon "double-left" at bounding box center [102, 179] width 12 height 12
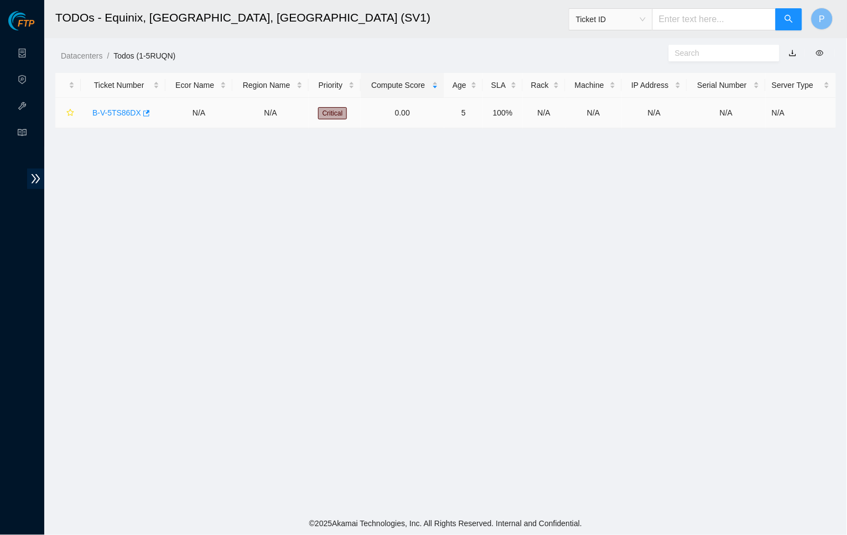
click at [113, 110] on link "B-V-5TS86DX" at bounding box center [116, 112] width 49 height 9
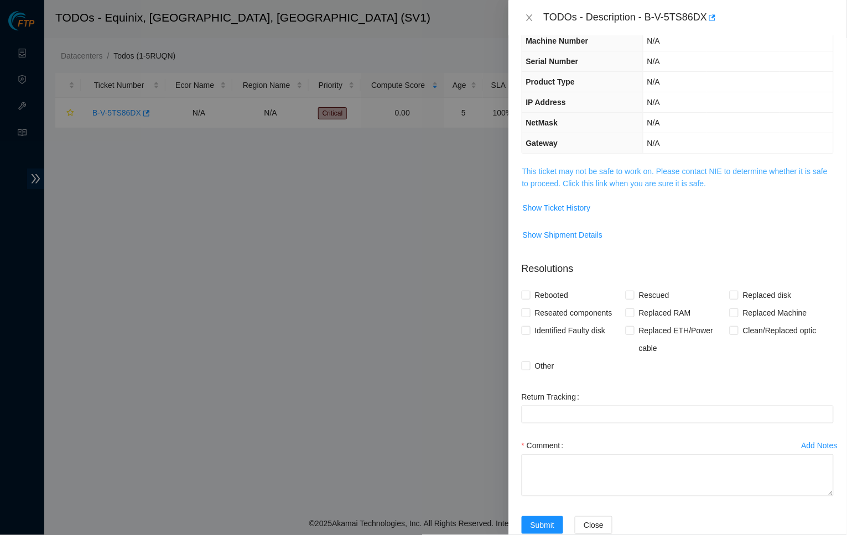
click at [621, 176] on link "This ticket may not be safe to work on. Please contact NIE to determine whether…" at bounding box center [674, 177] width 305 height 21
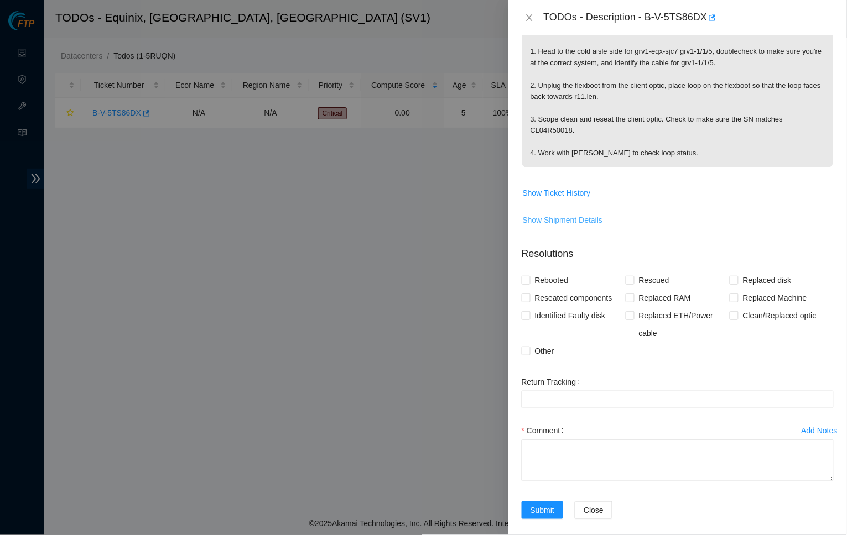
scroll to position [355, 0]
click at [568, 188] on span "Show Ticket History" at bounding box center [557, 194] width 68 height 12
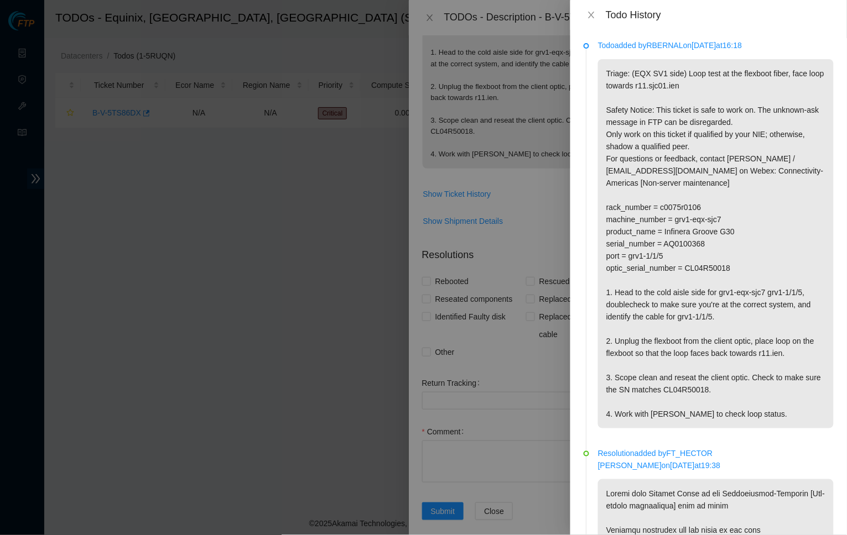
scroll to position [0, 0]
click at [591, 15] on icon "close" at bounding box center [591, 15] width 6 height 7
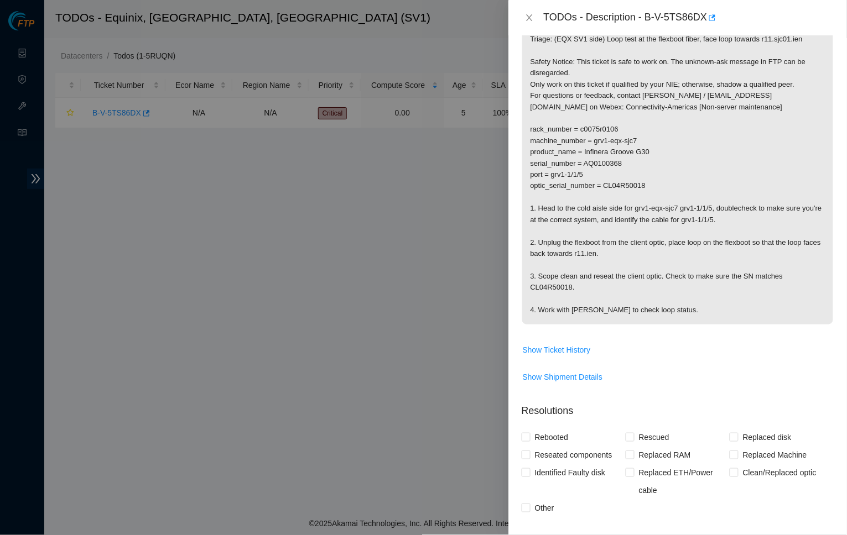
scroll to position [200, 0]
click at [557, 343] on span "Show Ticket History" at bounding box center [557, 349] width 68 height 12
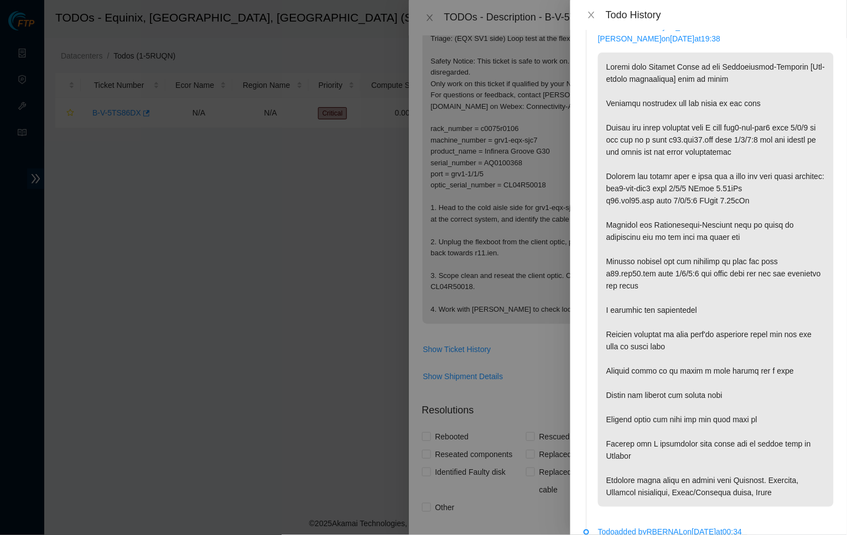
scroll to position [426, 0]
drag, startPoint x: 672, startPoint y: 119, endPoint x: 776, endPoint y: 119, distance: 104.0
click at [776, 119] on p at bounding box center [716, 280] width 236 height 455
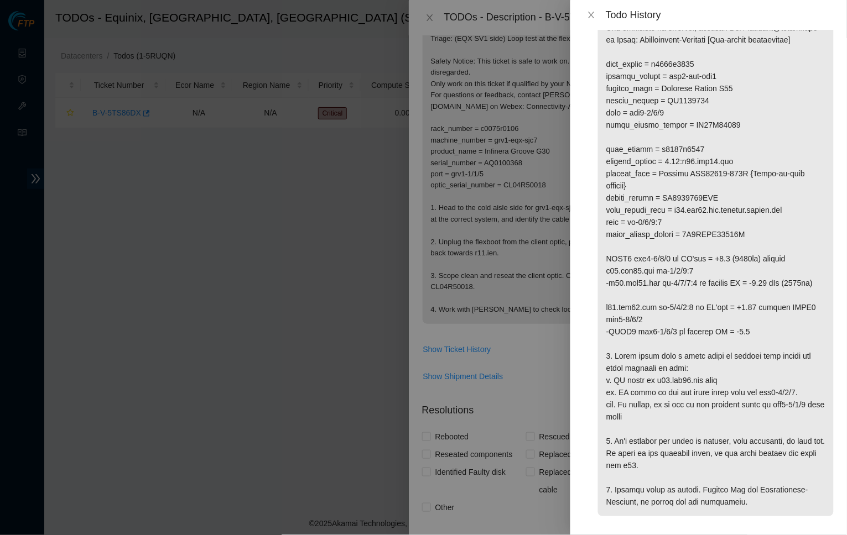
scroll to position [1044, 0]
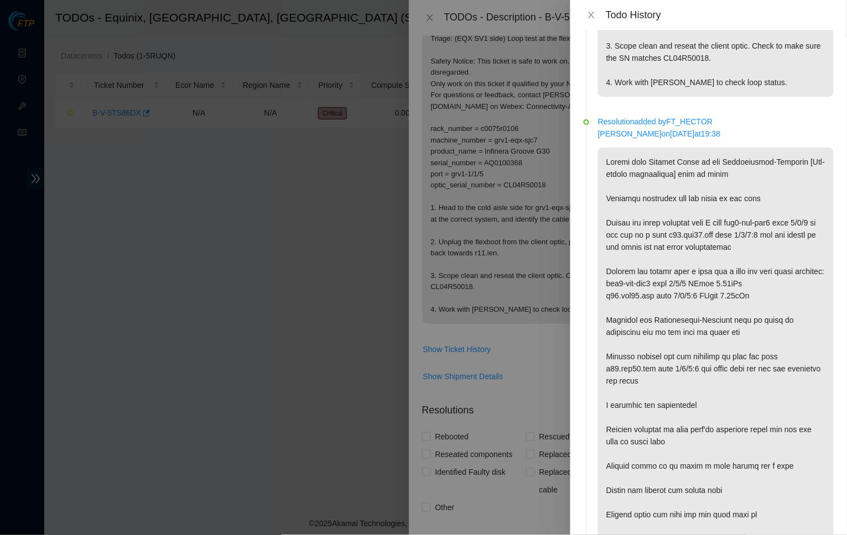
click at [660, 186] on p at bounding box center [716, 375] width 236 height 455
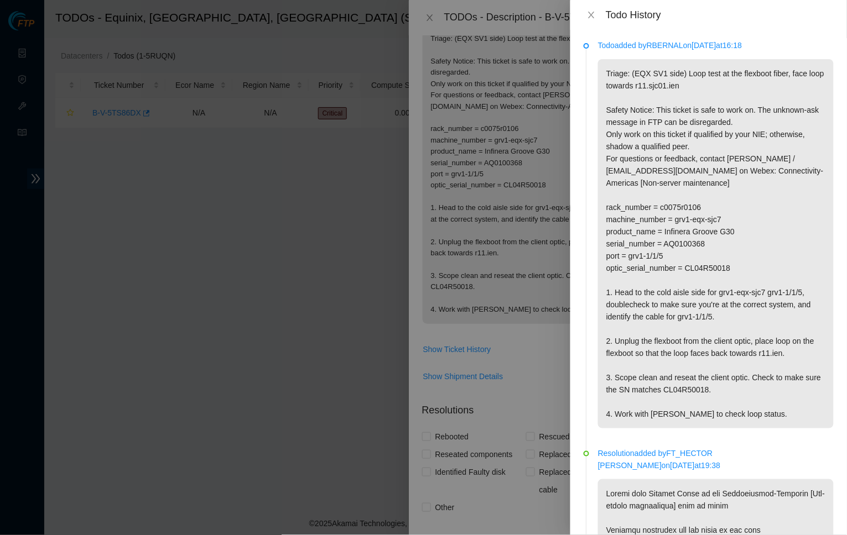
scroll to position [0, 0]
click at [592, 12] on icon "close" at bounding box center [591, 15] width 9 height 9
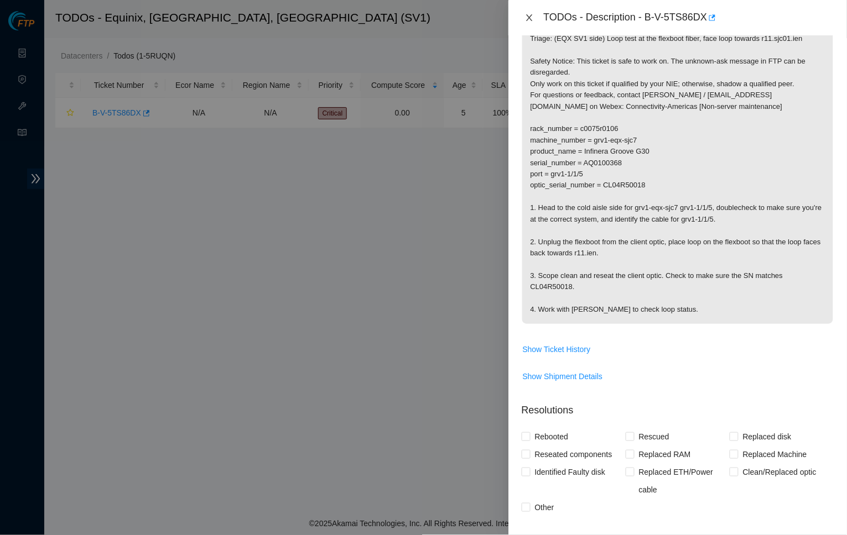
click at [532, 14] on icon "close" at bounding box center [529, 17] width 9 height 9
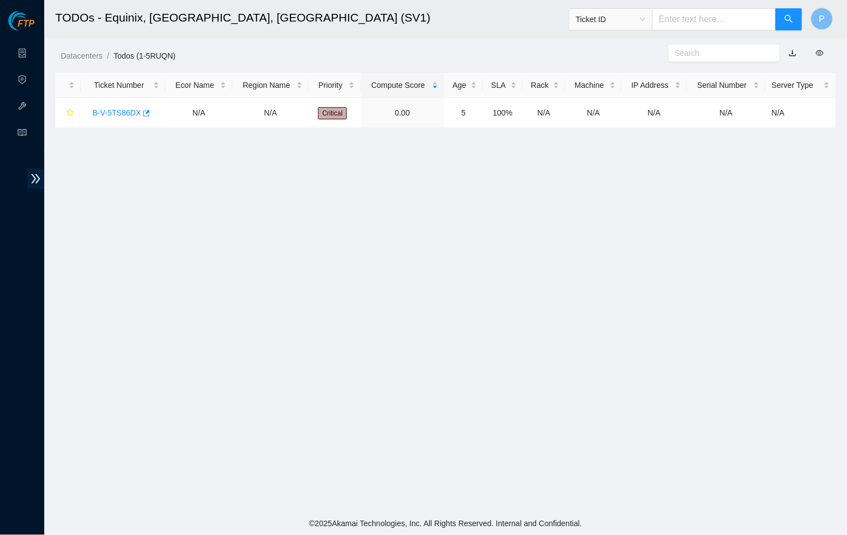
scroll to position [59, 0]
click at [20, 41] on ul "Data Centers Activity Logs Hardware Test (isok) Support" at bounding box center [22, 93] width 44 height 106
click at [32, 49] on link "Data Centers" at bounding box center [54, 53] width 45 height 9
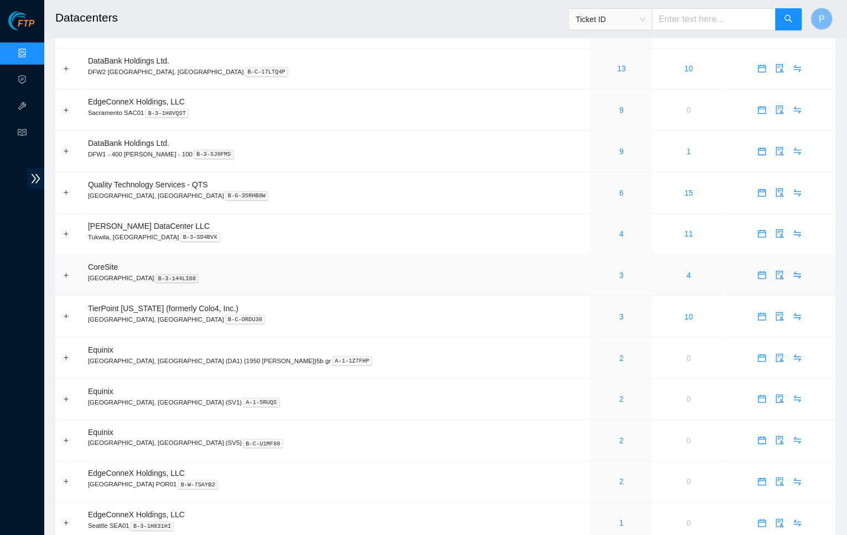
scroll to position [109, 0]
click at [619, 271] on link "3" at bounding box center [621, 275] width 4 height 9
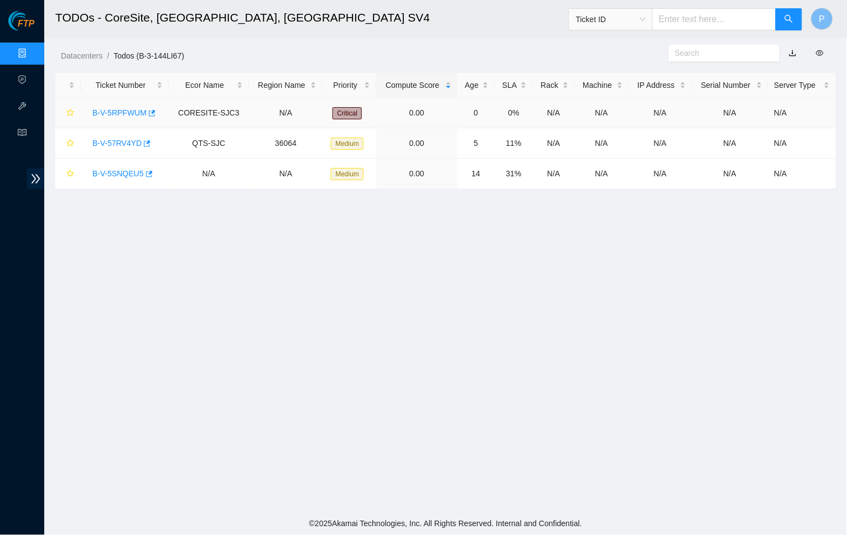
click at [128, 108] on link "B-V-5RPFWUM" at bounding box center [119, 112] width 54 height 9
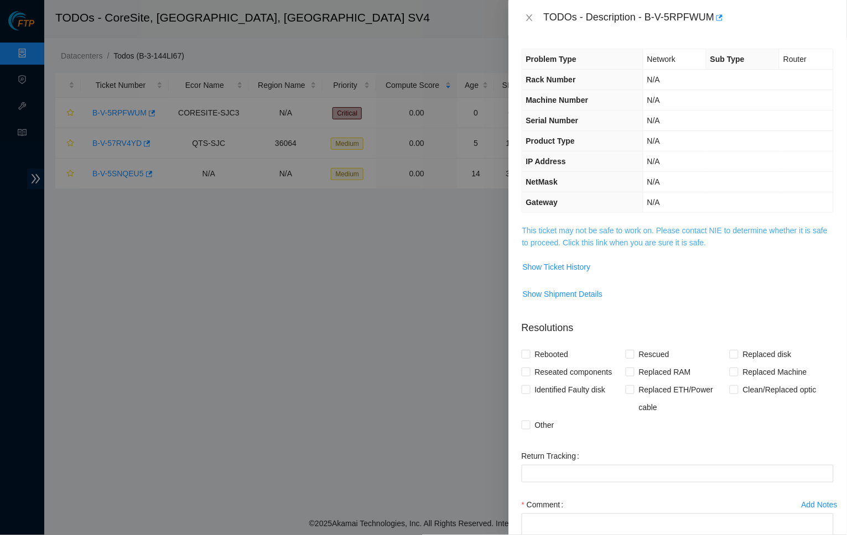
click at [602, 237] on link "This ticket may not be safe to work on. Please contact NIE to determine whether…" at bounding box center [674, 236] width 305 height 21
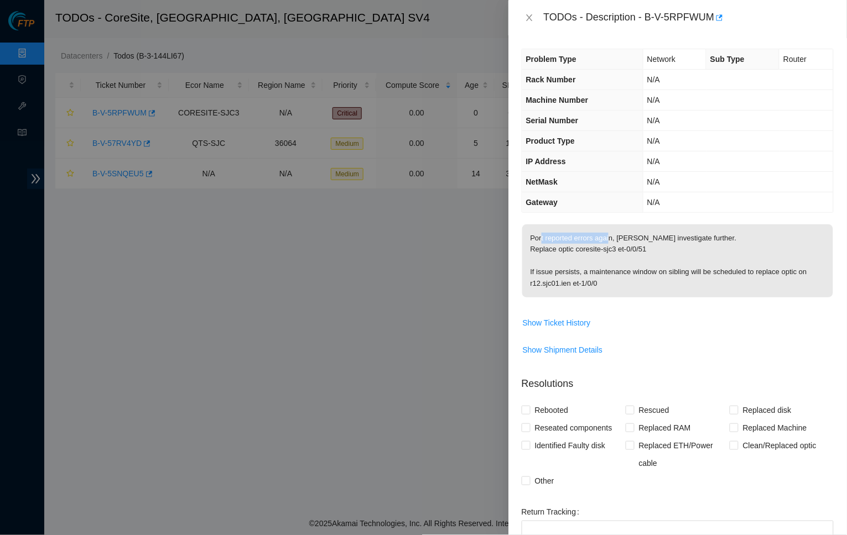
drag, startPoint x: 615, startPoint y: 234, endPoint x: 541, endPoint y: 234, distance: 73.5
click at [541, 234] on p "Port reported errors again, [PERSON_NAME] investigate further. Replace optic co…" at bounding box center [677, 260] width 311 height 73
drag, startPoint x: 579, startPoint y: 245, endPoint x: 727, endPoint y: 248, distance: 148.2
click at [727, 248] on p "Port reported errors again, [PERSON_NAME] investigate further. Replace optic co…" at bounding box center [677, 260] width 311 height 73
drag, startPoint x: 718, startPoint y: 267, endPoint x: 833, endPoint y: 267, distance: 115.6
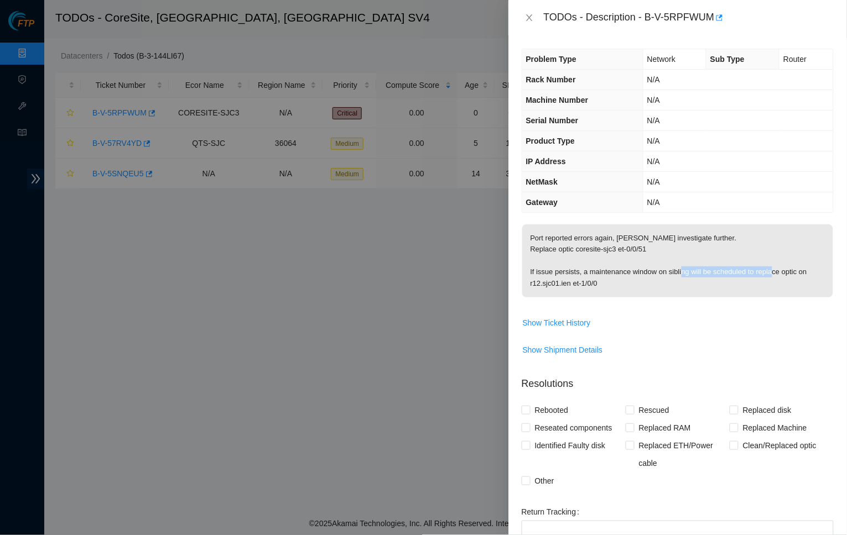
click at [833, 267] on td "Port reported errors again, [PERSON_NAME] investigate further. Replace optic co…" at bounding box center [677, 269] width 312 height 90
drag, startPoint x: 541, startPoint y: 278, endPoint x: 644, endPoint y: 278, distance: 103.4
click at [644, 278] on p "Port reported errors again, [PERSON_NAME] investigate further. Replace optic co…" at bounding box center [677, 260] width 311 height 73
click at [547, 320] on span "Show Ticket History" at bounding box center [557, 323] width 68 height 12
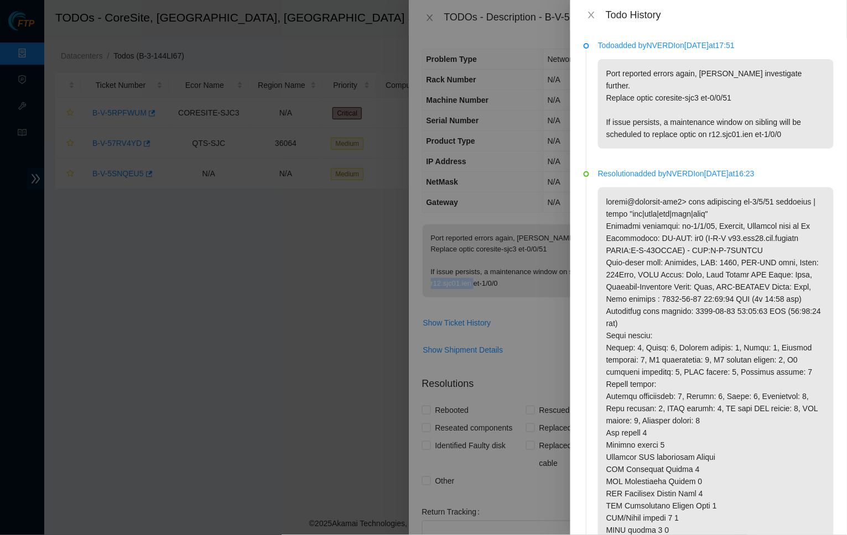
drag, startPoint x: 653, startPoint y: 43, endPoint x: 743, endPoint y: 43, distance: 89.6
click at [743, 43] on p "Todo added by NVERDI on [DATE] 17:51" at bounding box center [716, 45] width 236 height 12
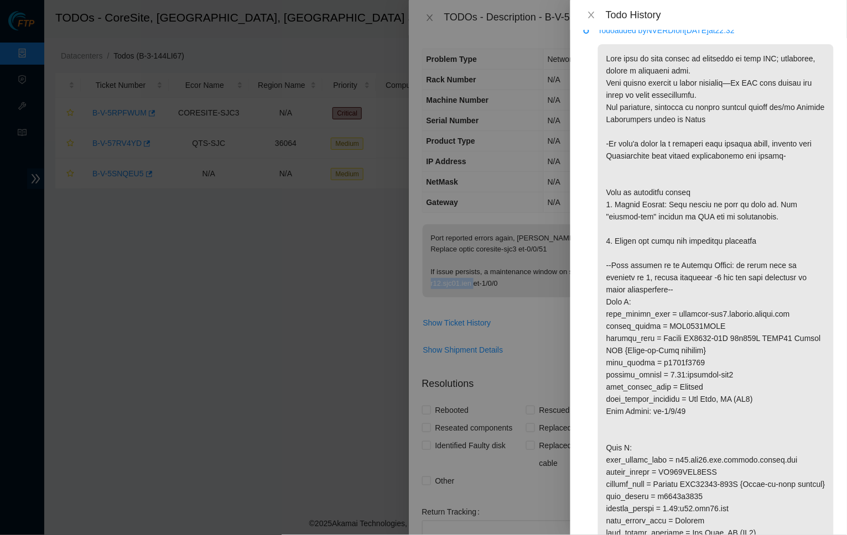
scroll to position [932, 0]
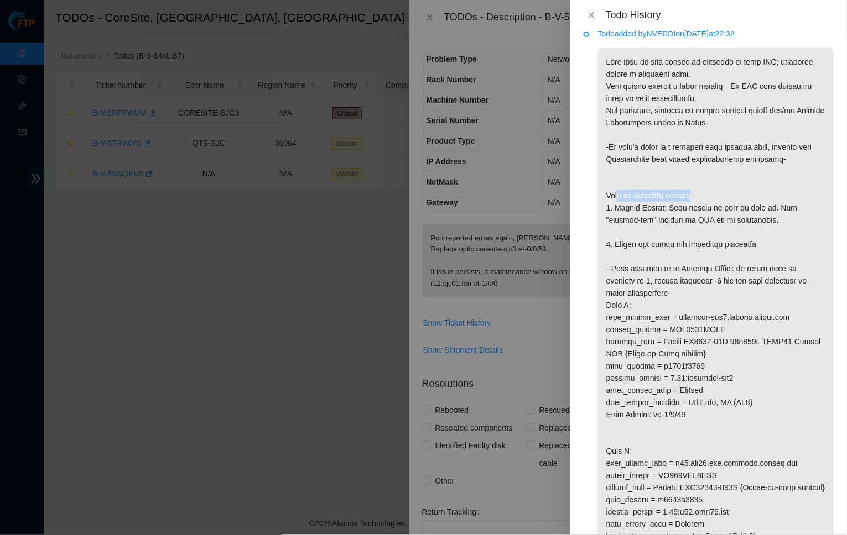
drag, startPoint x: 618, startPoint y: 180, endPoint x: 704, endPoint y: 180, distance: 86.3
click at [704, 180] on p at bounding box center [716, 409] width 236 height 722
drag, startPoint x: 619, startPoint y: 229, endPoint x: 754, endPoint y: 229, distance: 135.5
click at [754, 229] on p at bounding box center [716, 409] width 236 height 722
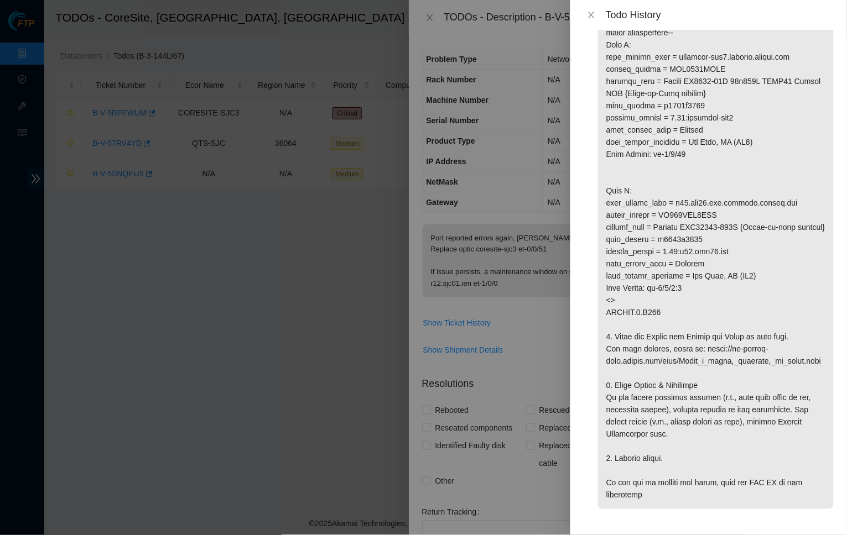
scroll to position [1192, 0]
drag, startPoint x: 627, startPoint y: 320, endPoint x: 723, endPoint y: 320, distance: 96.2
click at [723, 320] on p at bounding box center [716, 148] width 236 height 722
drag, startPoint x: 616, startPoint y: 374, endPoint x: 760, endPoint y: 374, distance: 144.3
click at [760, 374] on p at bounding box center [716, 148] width 236 height 722
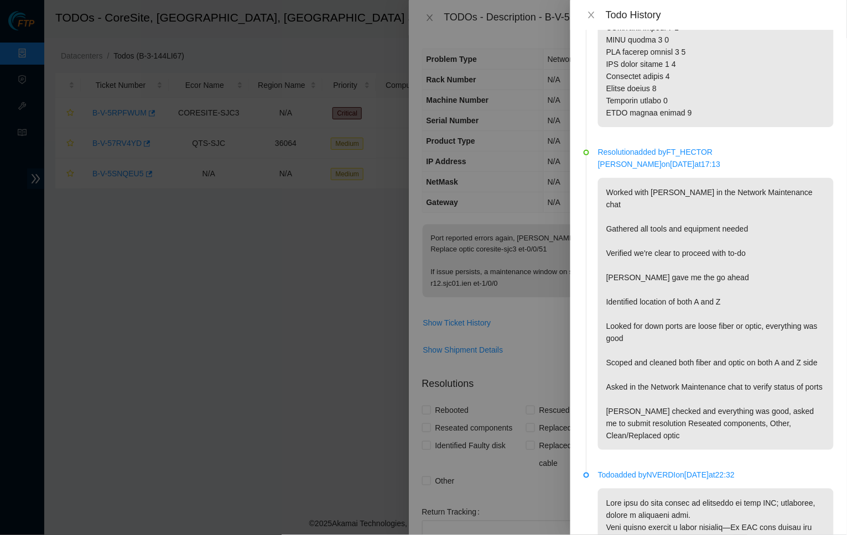
scroll to position [491, 0]
drag, startPoint x: 650, startPoint y: 171, endPoint x: 733, endPoint y: 171, distance: 82.4
click at [733, 177] on p "Worked with [PERSON_NAME] in the Network Maintenance chat Gathered all tools an…" at bounding box center [716, 313] width 236 height 272
drag, startPoint x: 654, startPoint y: 208, endPoint x: 760, endPoint y: 208, distance: 106.2
click at [760, 208] on p "Worked with [PERSON_NAME] in the Network Maintenance chat Gathered all tools an…" at bounding box center [716, 313] width 236 height 272
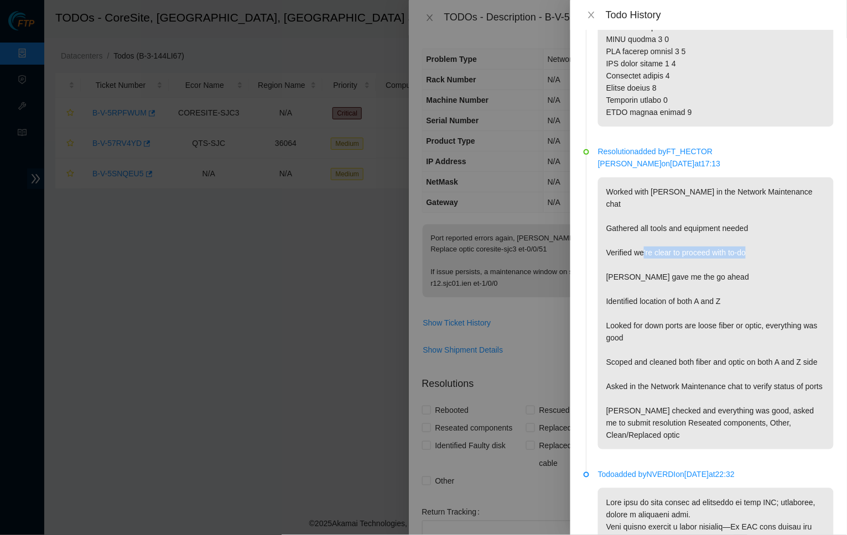
drag, startPoint x: 639, startPoint y: 226, endPoint x: 754, endPoint y: 226, distance: 115.0
click at [754, 226] on p "Worked with [PERSON_NAME] in the Network Maintenance chat Gathered all tools an…" at bounding box center [716, 313] width 236 height 272
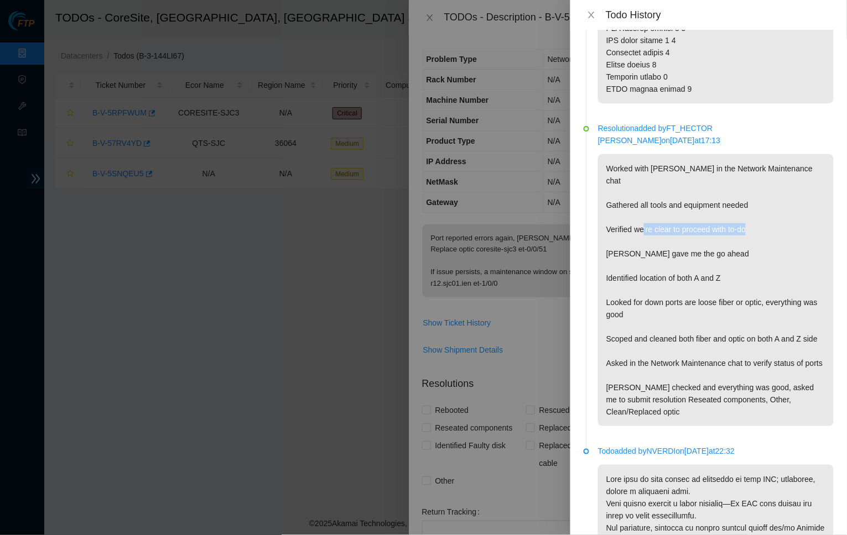
scroll to position [477, 0]
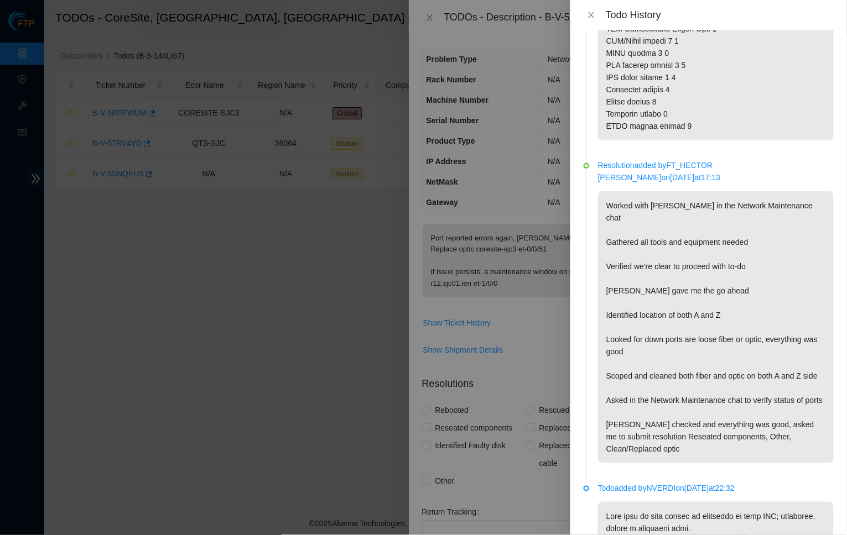
drag, startPoint x: 625, startPoint y: 271, endPoint x: 728, endPoint y: 271, distance: 102.8
click at [729, 271] on p "Worked with [PERSON_NAME] in the Network Maintenance chat Gathered all tools an…" at bounding box center [716, 327] width 236 height 272
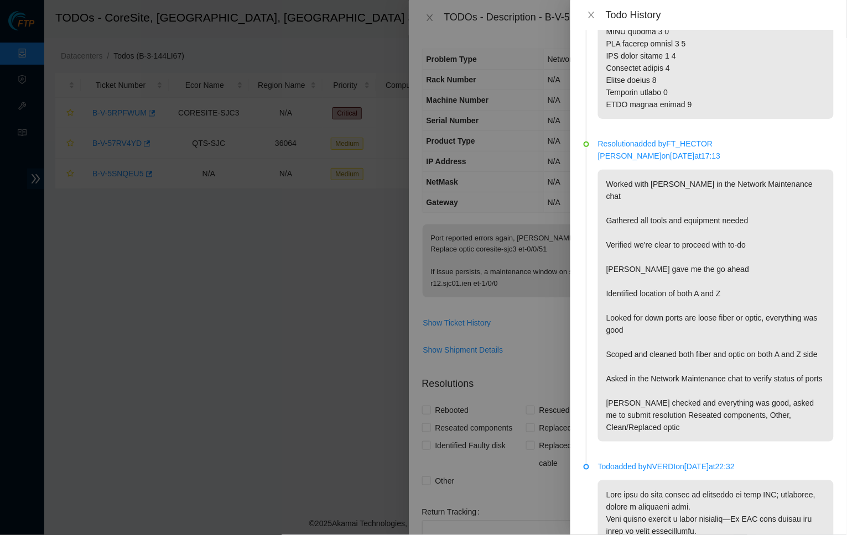
scroll to position [503, 0]
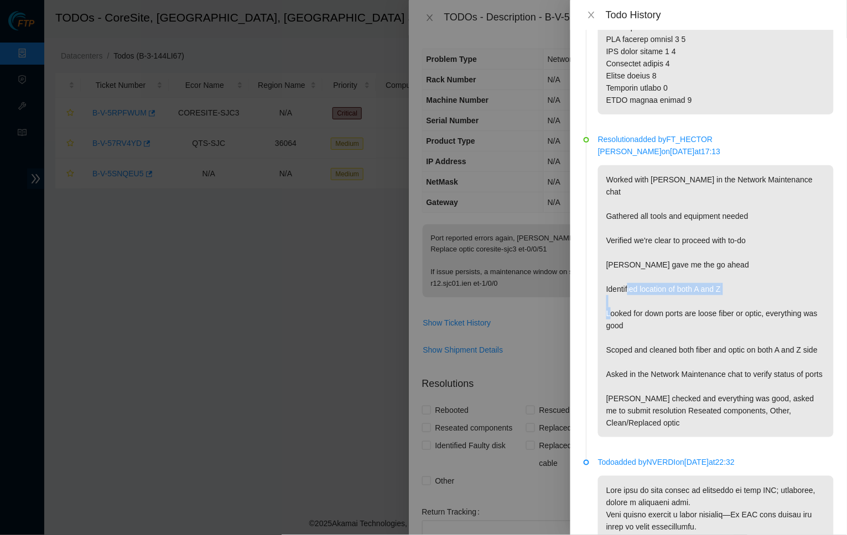
drag, startPoint x: 618, startPoint y: 263, endPoint x: 762, endPoint y: 263, distance: 144.3
click at [762, 263] on p "Worked with [PERSON_NAME] in the Network Maintenance chat Gathered all tools an…" at bounding box center [716, 301] width 236 height 272
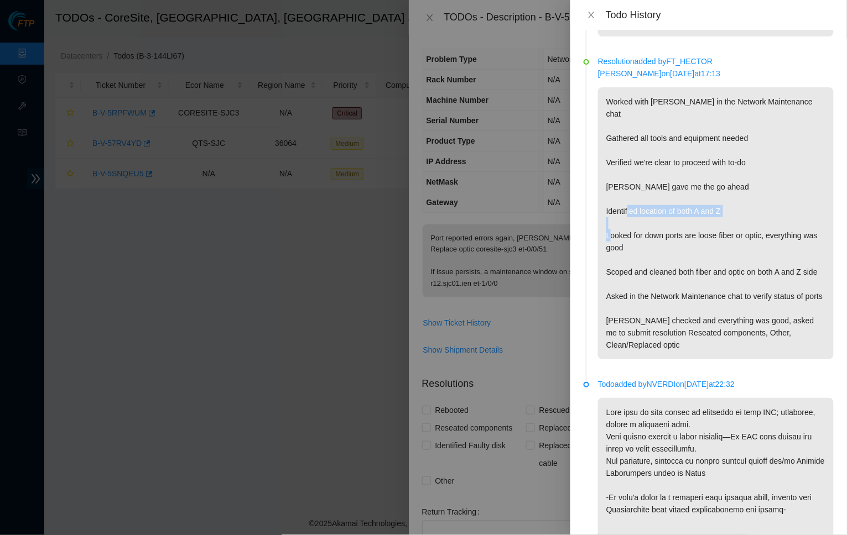
scroll to position [591, 0]
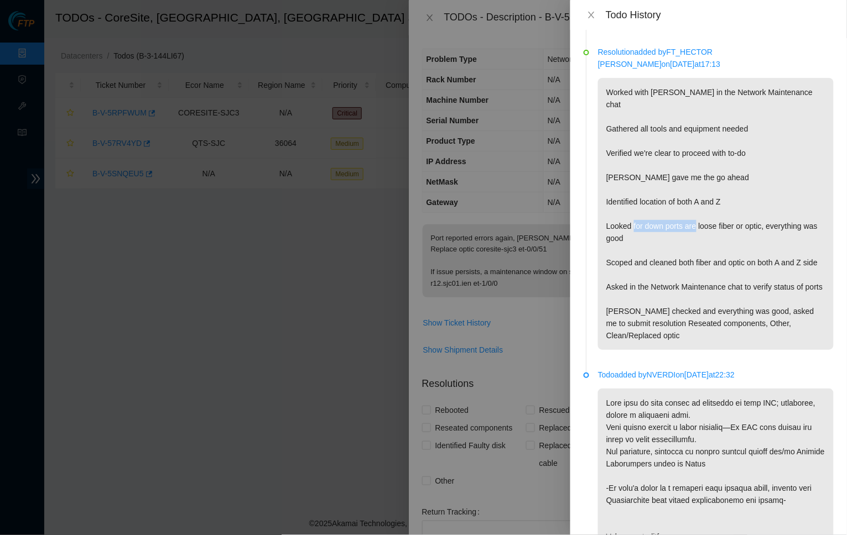
drag, startPoint x: 621, startPoint y: 200, endPoint x: 687, endPoint y: 200, distance: 65.8
click at [687, 200] on p "Worked with [PERSON_NAME] in the Network Maintenance chat Gathered all tools an…" at bounding box center [716, 214] width 236 height 272
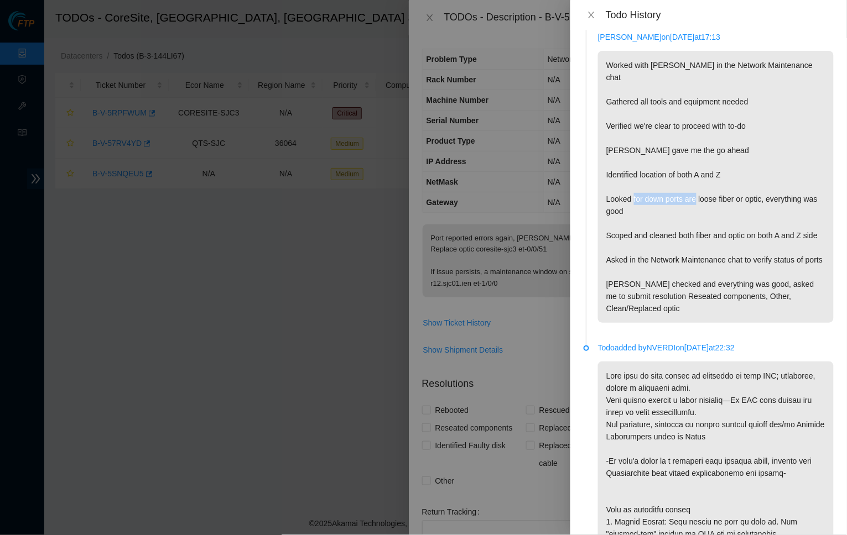
scroll to position [618, 0]
drag, startPoint x: 617, startPoint y: 207, endPoint x: 679, endPoint y: 207, distance: 61.9
click at [679, 207] on p "Worked with [PERSON_NAME] in the Network Maintenance chat Gathered all tools an…" at bounding box center [716, 186] width 236 height 272
drag, startPoint x: 626, startPoint y: 243, endPoint x: 738, endPoint y: 242, distance: 111.7
click at [738, 242] on p "Worked with [PERSON_NAME] in the Network Maintenance chat Gathered all tools an…" at bounding box center [716, 186] width 236 height 272
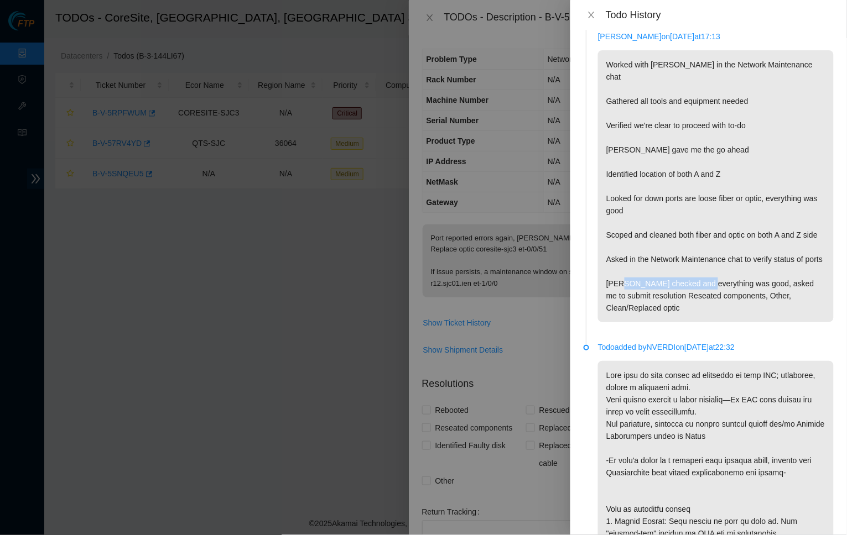
drag, startPoint x: 608, startPoint y: 277, endPoint x: 692, endPoint y: 277, distance: 84.6
click at [692, 277] on p "Worked with [PERSON_NAME] in the Network Maintenance chat Gathered all tools an…" at bounding box center [716, 186] width 236 height 272
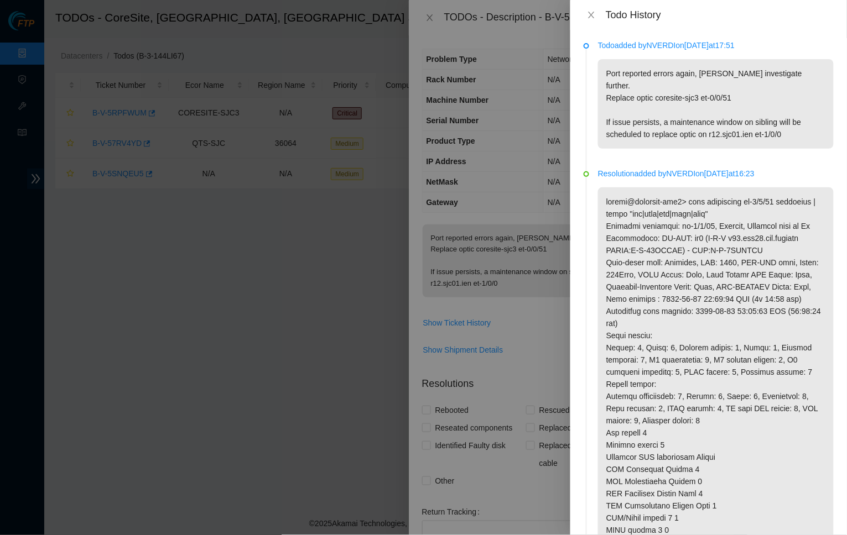
scroll to position [0, 0]
drag, startPoint x: 607, startPoint y: 84, endPoint x: 781, endPoint y: 86, distance: 173.6
click at [781, 86] on p "Port reported errors again, [PERSON_NAME] investigate further. Replace optic co…" at bounding box center [716, 104] width 236 height 90
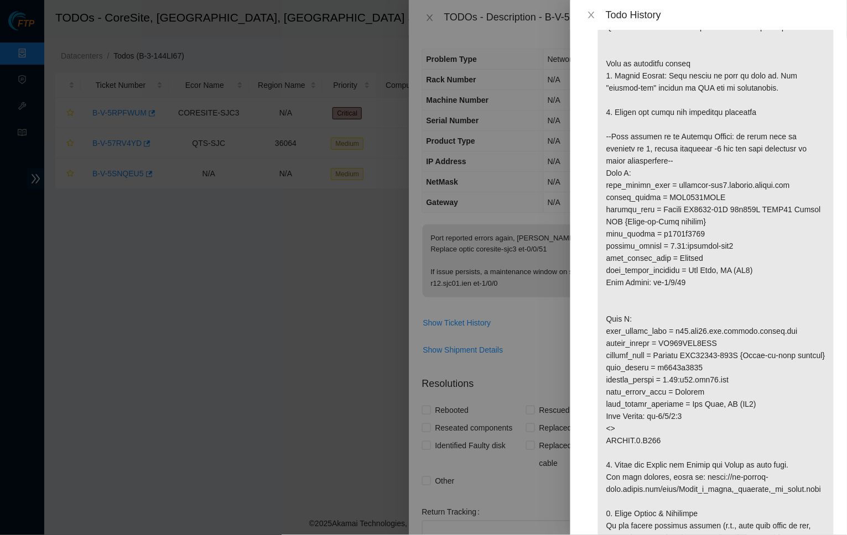
scroll to position [1088, 0]
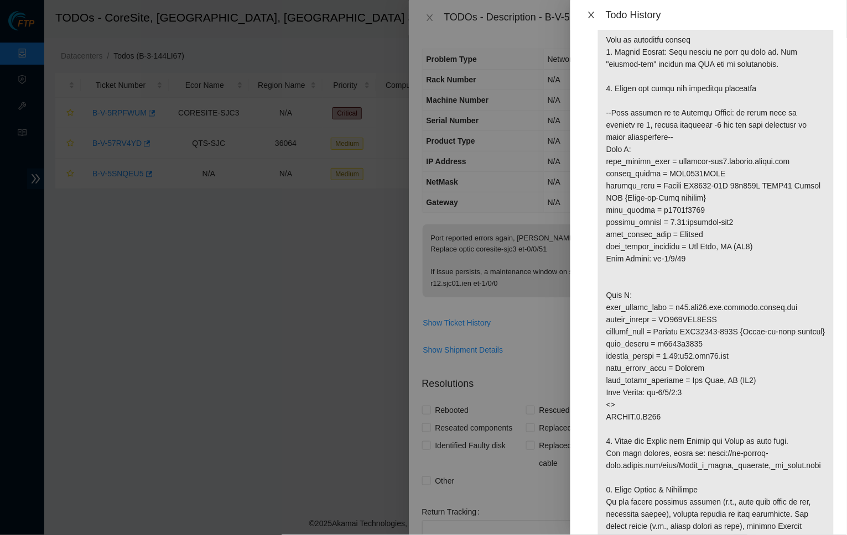
click at [593, 20] on button "Close" at bounding box center [590, 15] width 15 height 11
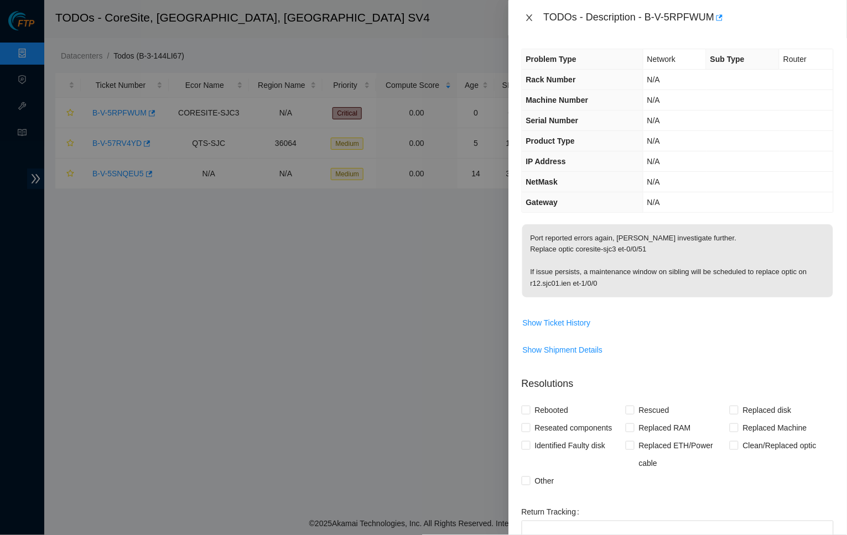
click at [535, 18] on button "Close" at bounding box center [528, 18] width 15 height 11
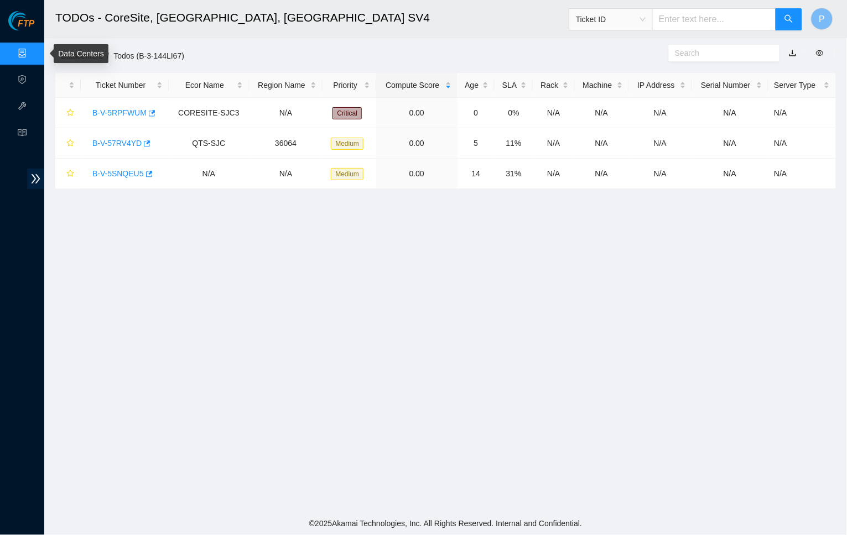
click at [32, 56] on link "Data Centers" at bounding box center [54, 53] width 45 height 9
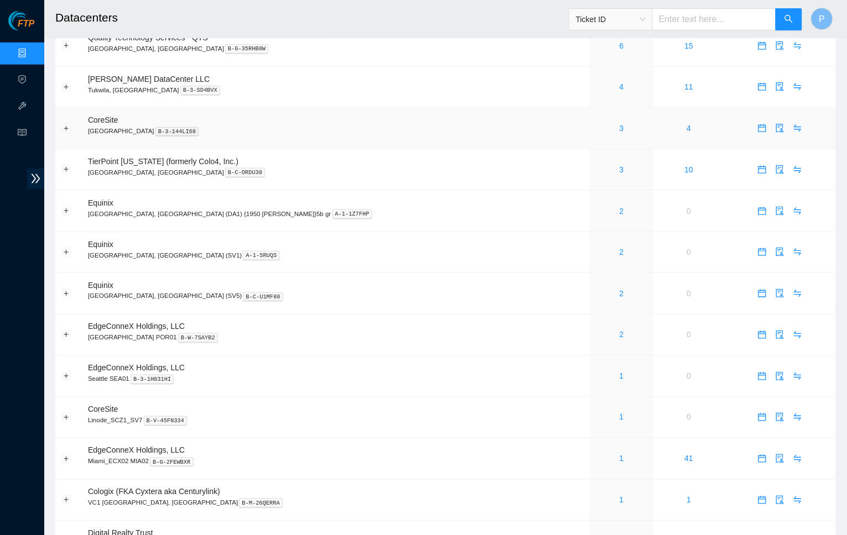
scroll to position [256, 0]
click at [619, 248] on link "2" at bounding box center [621, 252] width 4 height 9
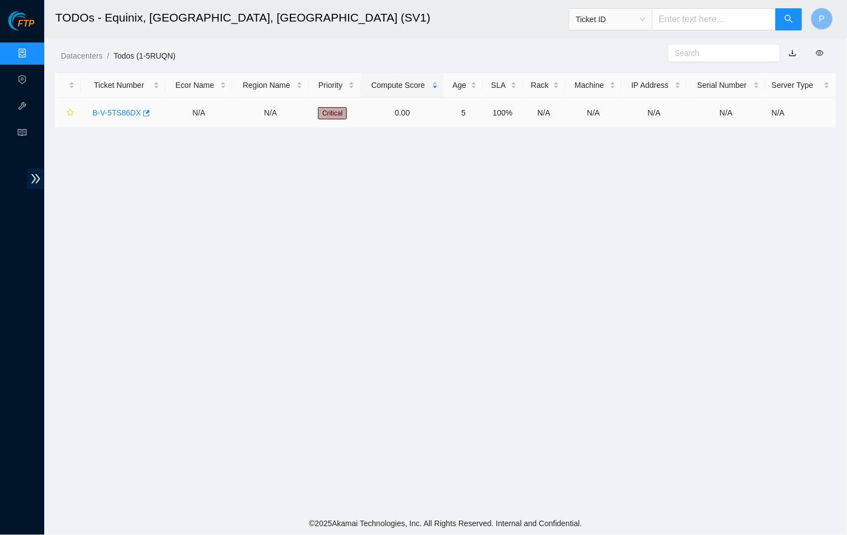
click at [126, 112] on link "B-V-5TS86DX" at bounding box center [116, 112] width 49 height 9
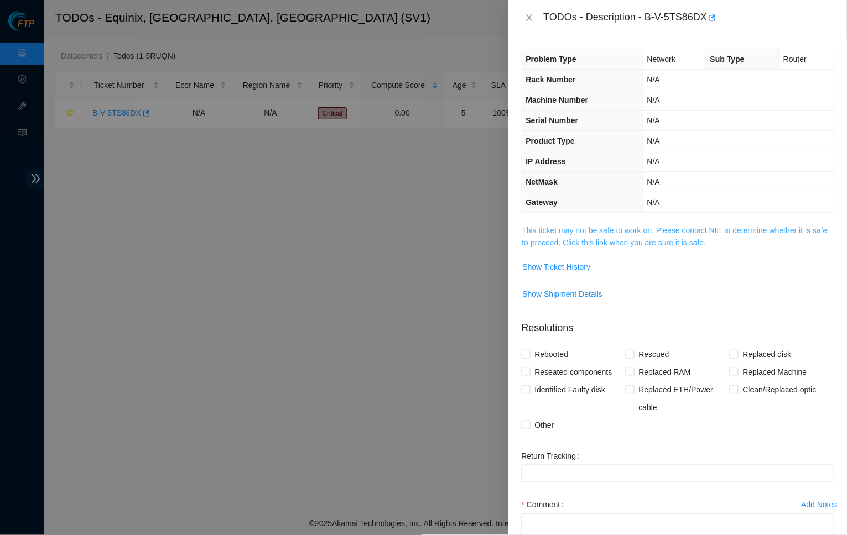
click at [591, 234] on link "This ticket may not be safe to work on. Please contact NIE to determine whether…" at bounding box center [674, 236] width 305 height 21
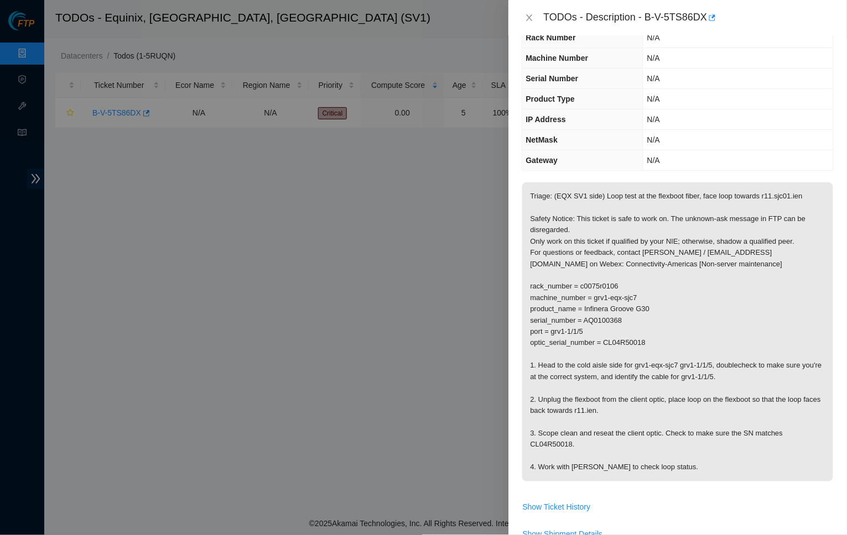
scroll to position [45, 0]
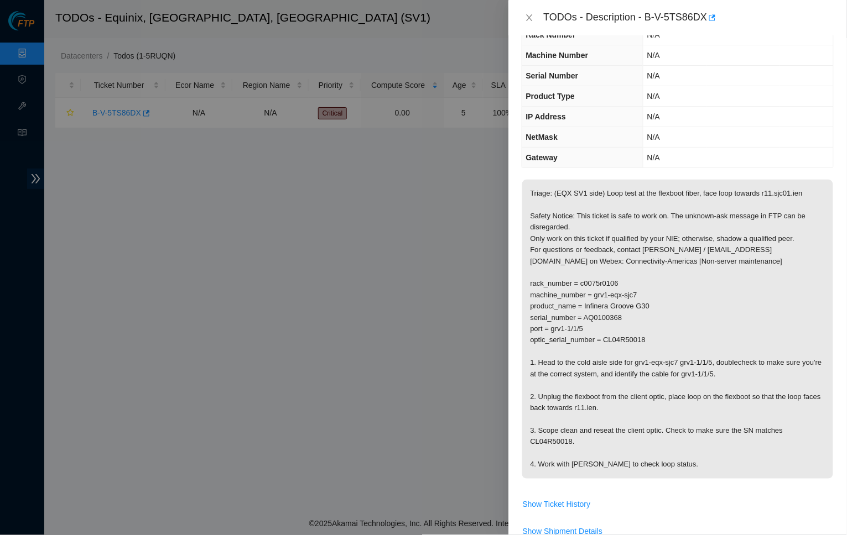
click at [659, 200] on p "Triage: (EQX SV1 side) Loop test at the flexboot fiber, face loop towards r11.s…" at bounding box center [677, 329] width 311 height 299
click at [617, 192] on p "Triage: (EQX SV1 side) Loop test at the flexboot fiber, face loop towards r11.s…" at bounding box center [677, 329] width 311 height 299
drag, startPoint x: 677, startPoint y: 192, endPoint x: 701, endPoint y: 192, distance: 23.2
click at [701, 192] on p "Triage: (EQX SV1 side) Loop test at the flexboot fiber, face loop towards r11.s…" at bounding box center [677, 329] width 311 height 299
drag, startPoint x: 730, startPoint y: 190, endPoint x: 831, endPoint y: 189, distance: 100.6
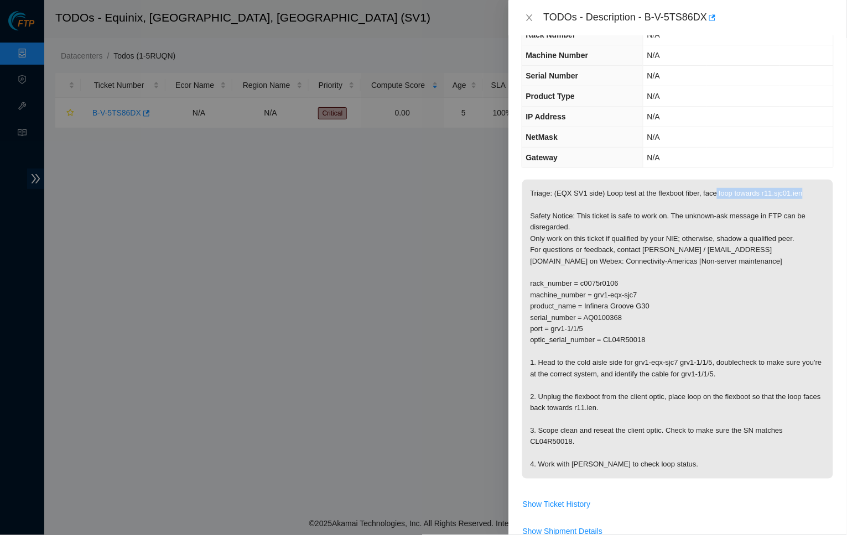
click at [831, 189] on p "Triage: (EQX SV1 side) Loop test at the flexboot fiber, face loop towards r11.s…" at bounding box center [677, 329] width 311 height 299
click at [531, 13] on icon "close" at bounding box center [529, 17] width 9 height 9
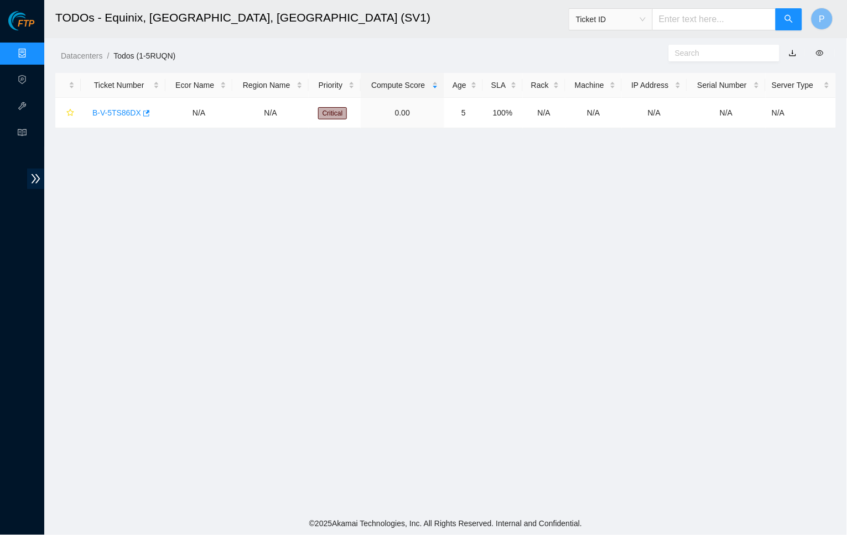
click at [32, 54] on link "Data Centers" at bounding box center [54, 53] width 45 height 9
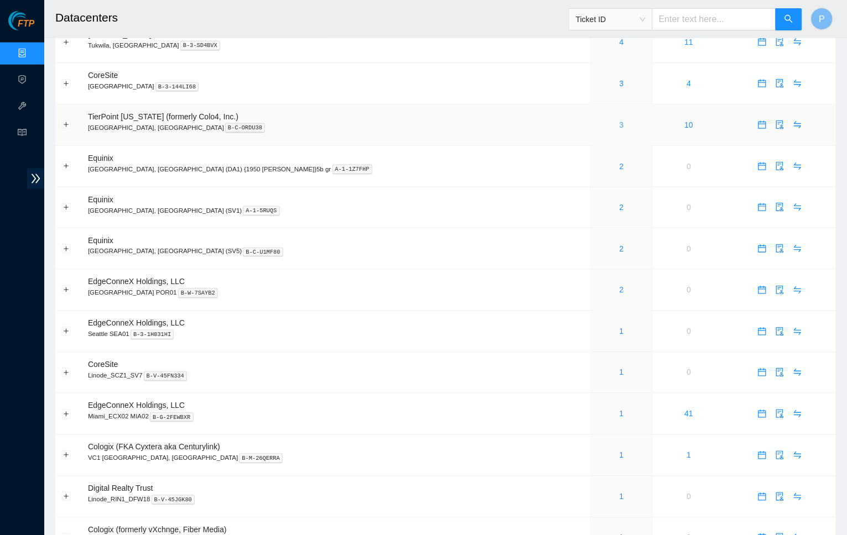
scroll to position [288, 0]
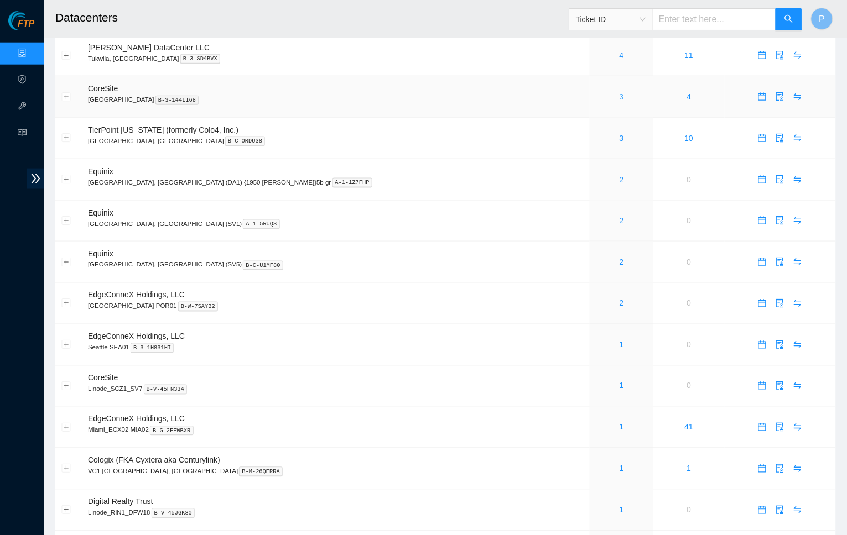
click at [619, 92] on link "3" at bounding box center [621, 96] width 4 height 9
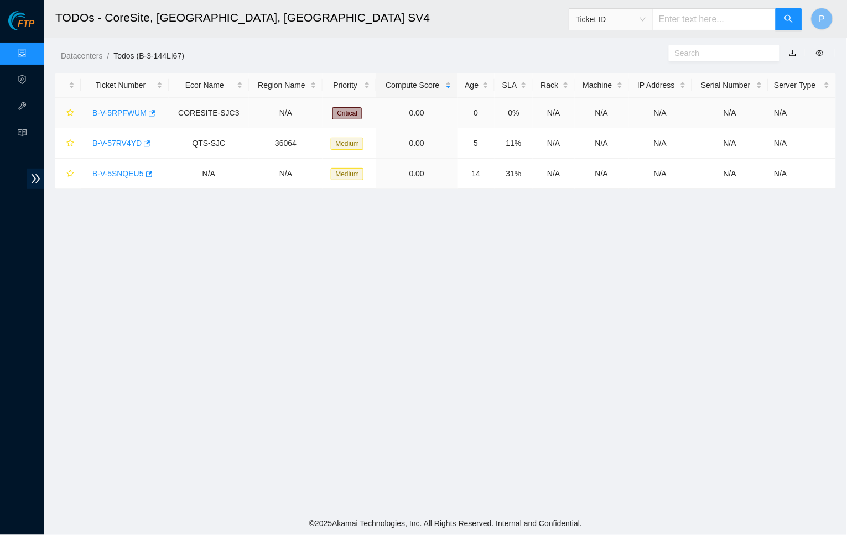
click at [130, 113] on link "B-V-5RPFWUM" at bounding box center [119, 112] width 54 height 9
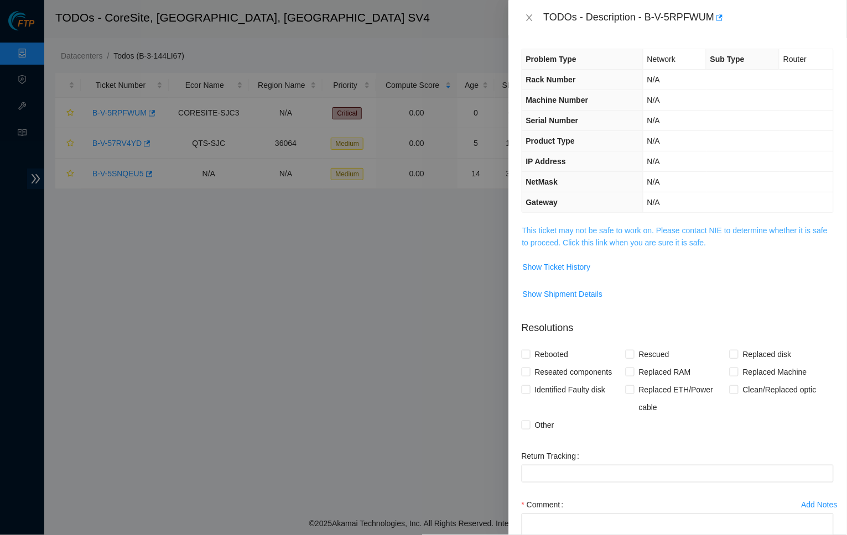
click at [596, 234] on link "This ticket may not be safe to work on. Please contact NIE to determine whether…" at bounding box center [674, 236] width 305 height 21
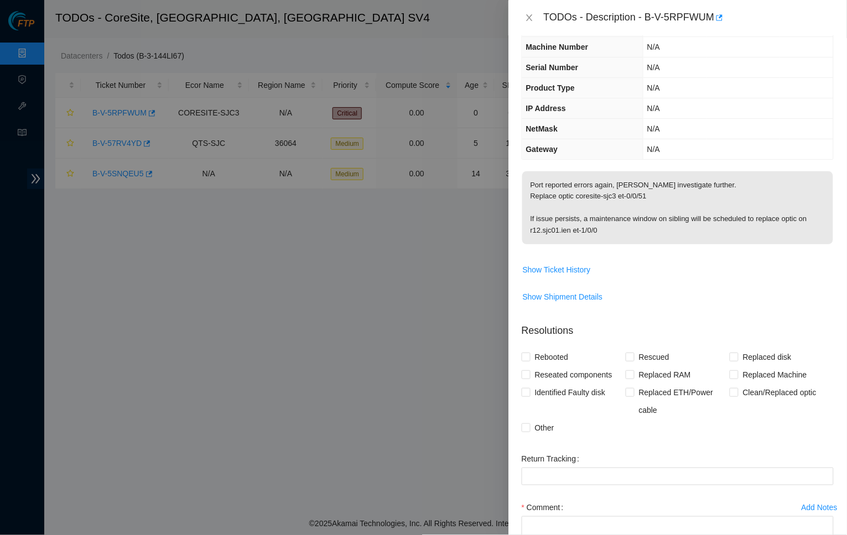
scroll to position [61, 0]
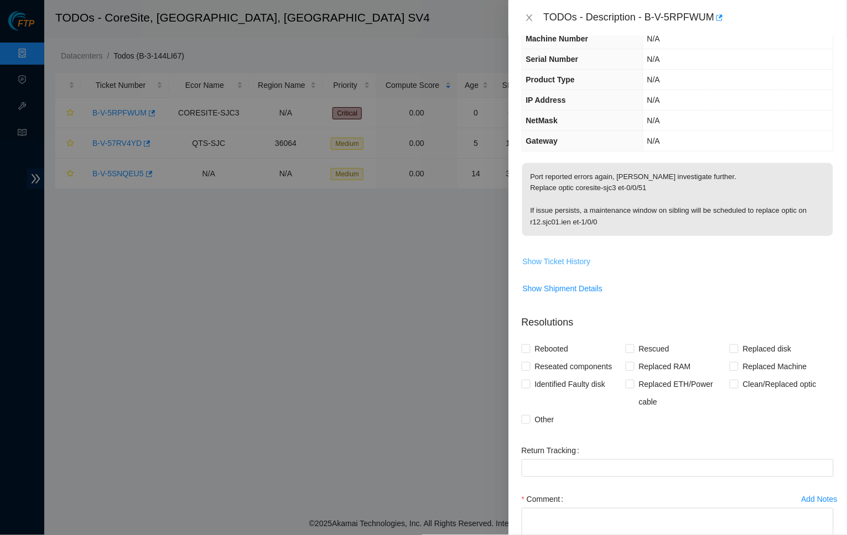
click at [558, 255] on span "Show Ticket History" at bounding box center [557, 261] width 68 height 12
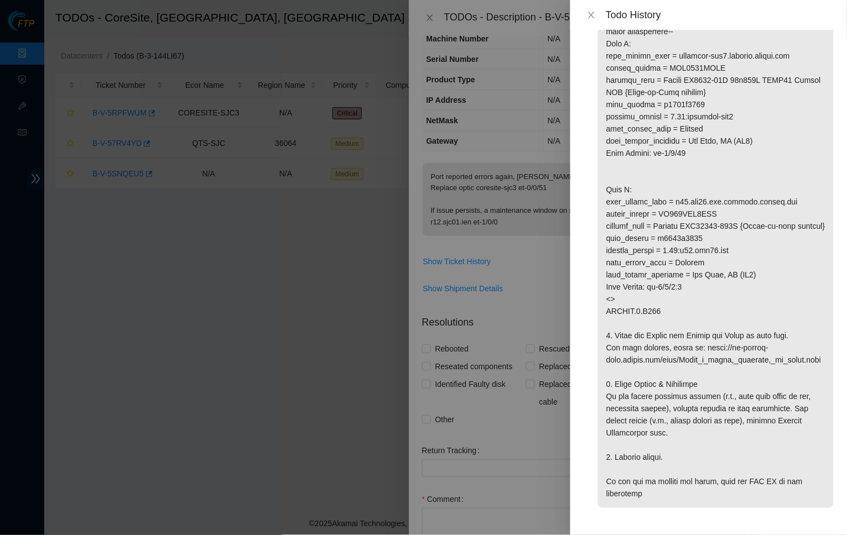
scroll to position [1192, 0]
click at [521, 179] on div at bounding box center [423, 267] width 847 height 535
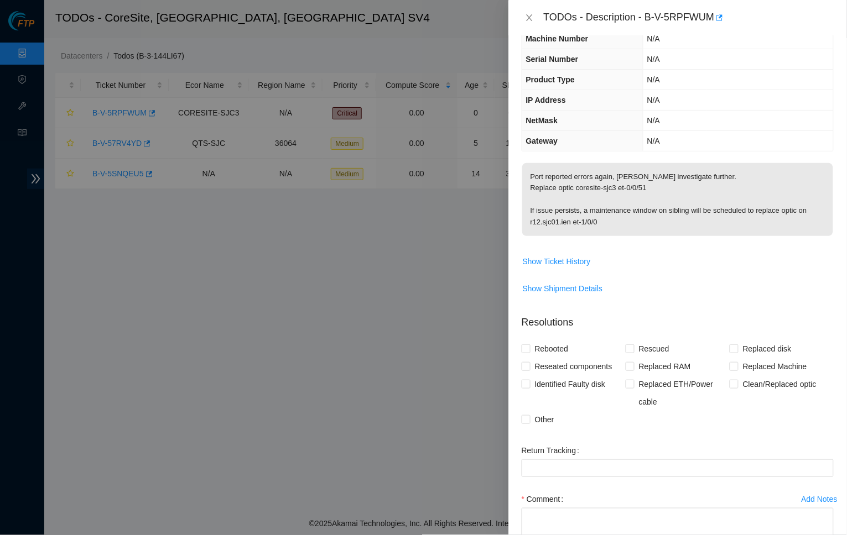
scroll to position [72, 0]
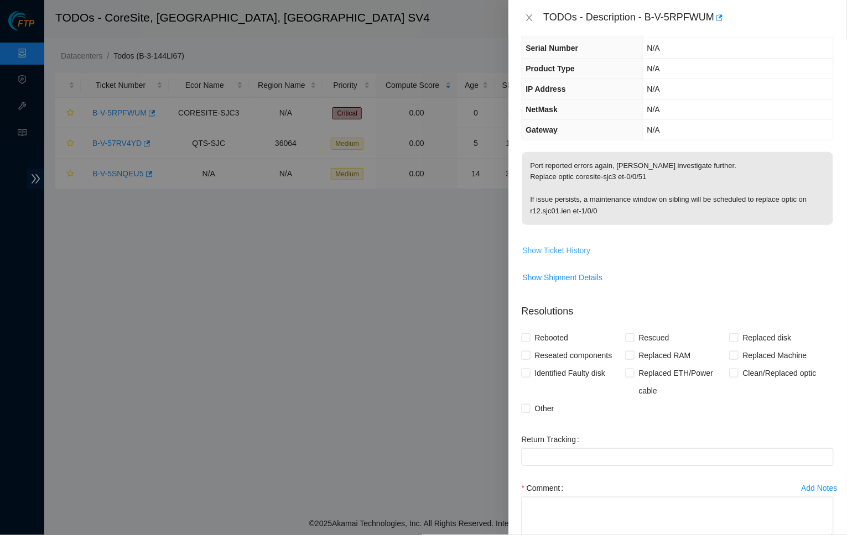
click at [561, 252] on button "Show Ticket History" at bounding box center [556, 251] width 69 height 18
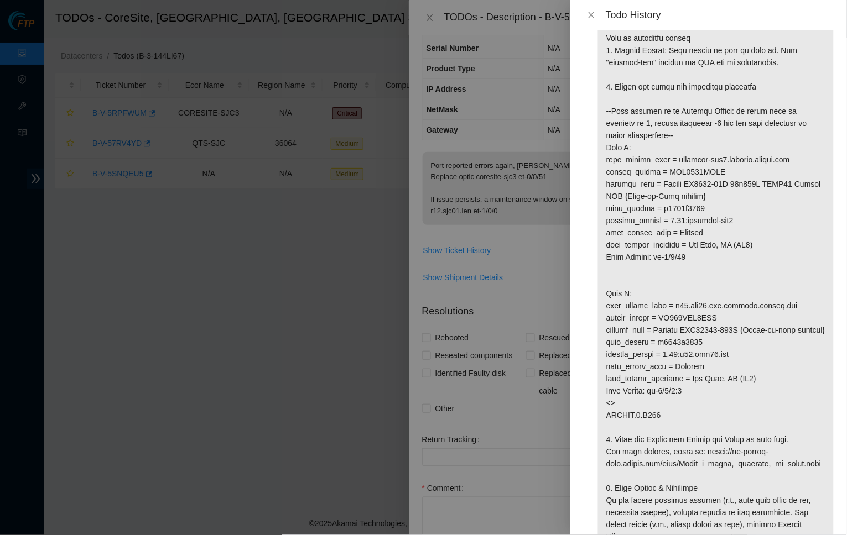
scroll to position [1088, 0]
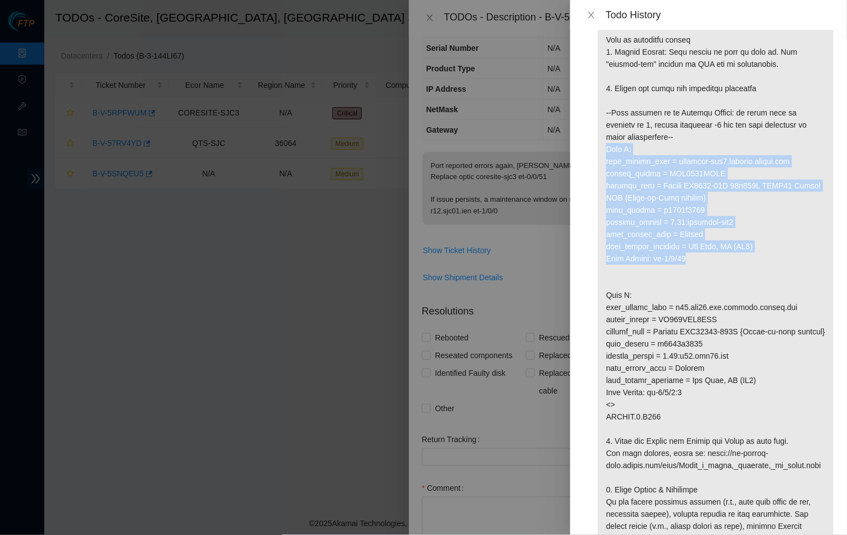
drag, startPoint x: 696, startPoint y: 237, endPoint x: 599, endPoint y: 137, distance: 138.8
click at [599, 137] on p at bounding box center [716, 253] width 236 height 722
copy p "Side A: fqdn_router_name = [DOMAIN_NAME] serial_number = AAA2315AAAN product_na…"
drag, startPoint x: 10, startPoint y: 266, endPoint x: 653, endPoint y: 70, distance: 672.2
click at [705, 215] on p at bounding box center [716, 253] width 236 height 722
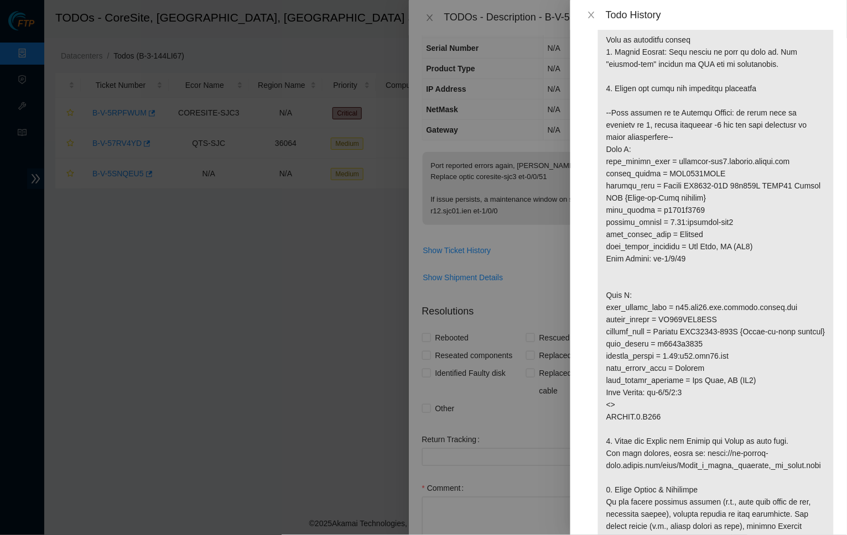
click at [653, 70] on p at bounding box center [716, 253] width 236 height 722
click at [594, 15] on icon "close" at bounding box center [591, 15] width 9 height 9
